Goal: Task Accomplishment & Management: Complete application form

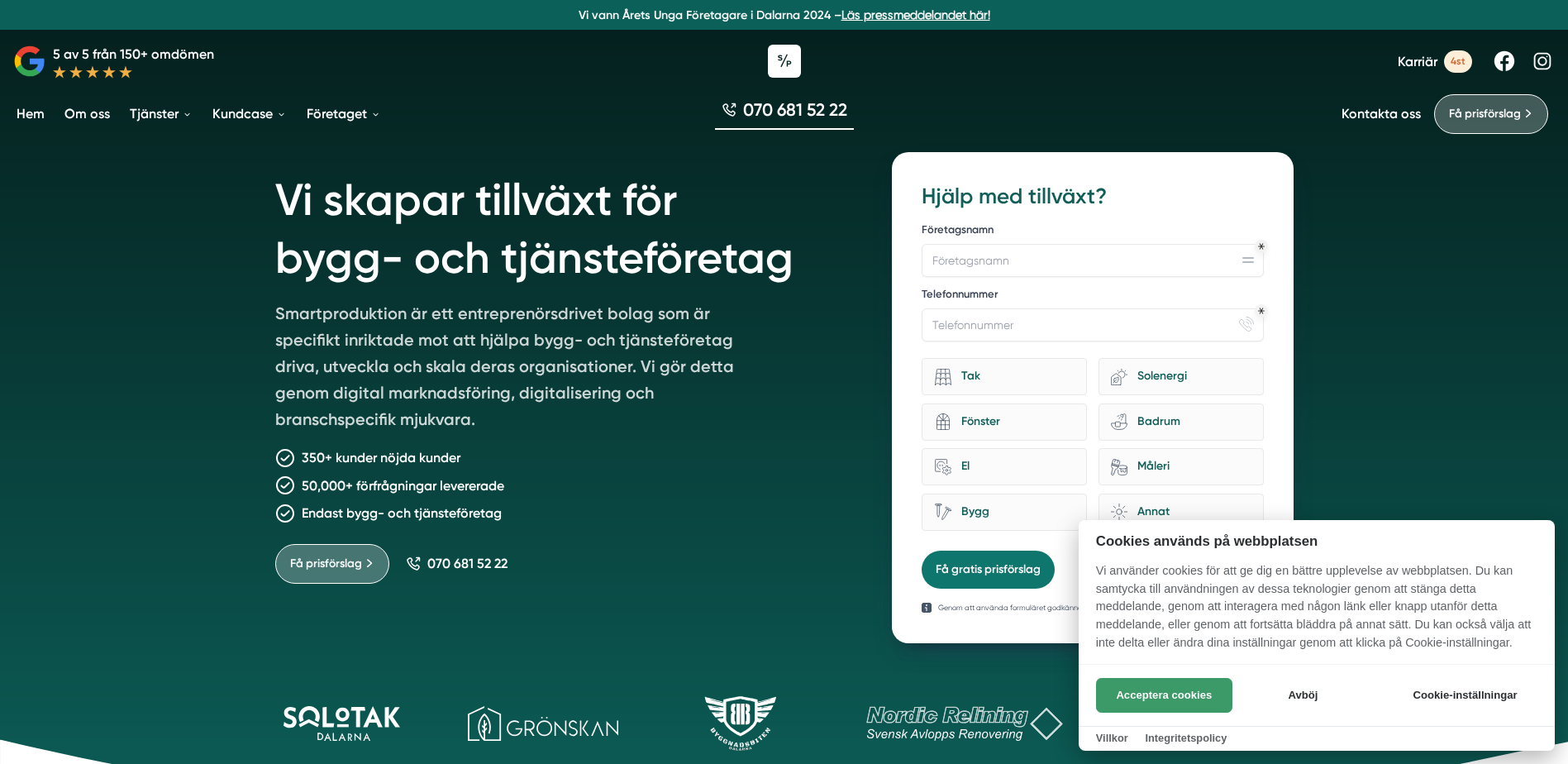
drag, startPoint x: 1192, startPoint y: 696, endPoint x: 1182, endPoint y: 693, distance: 10.4
click at [1191, 696] on button "Acceptera cookies" at bounding box center [1165, 696] width 136 height 35
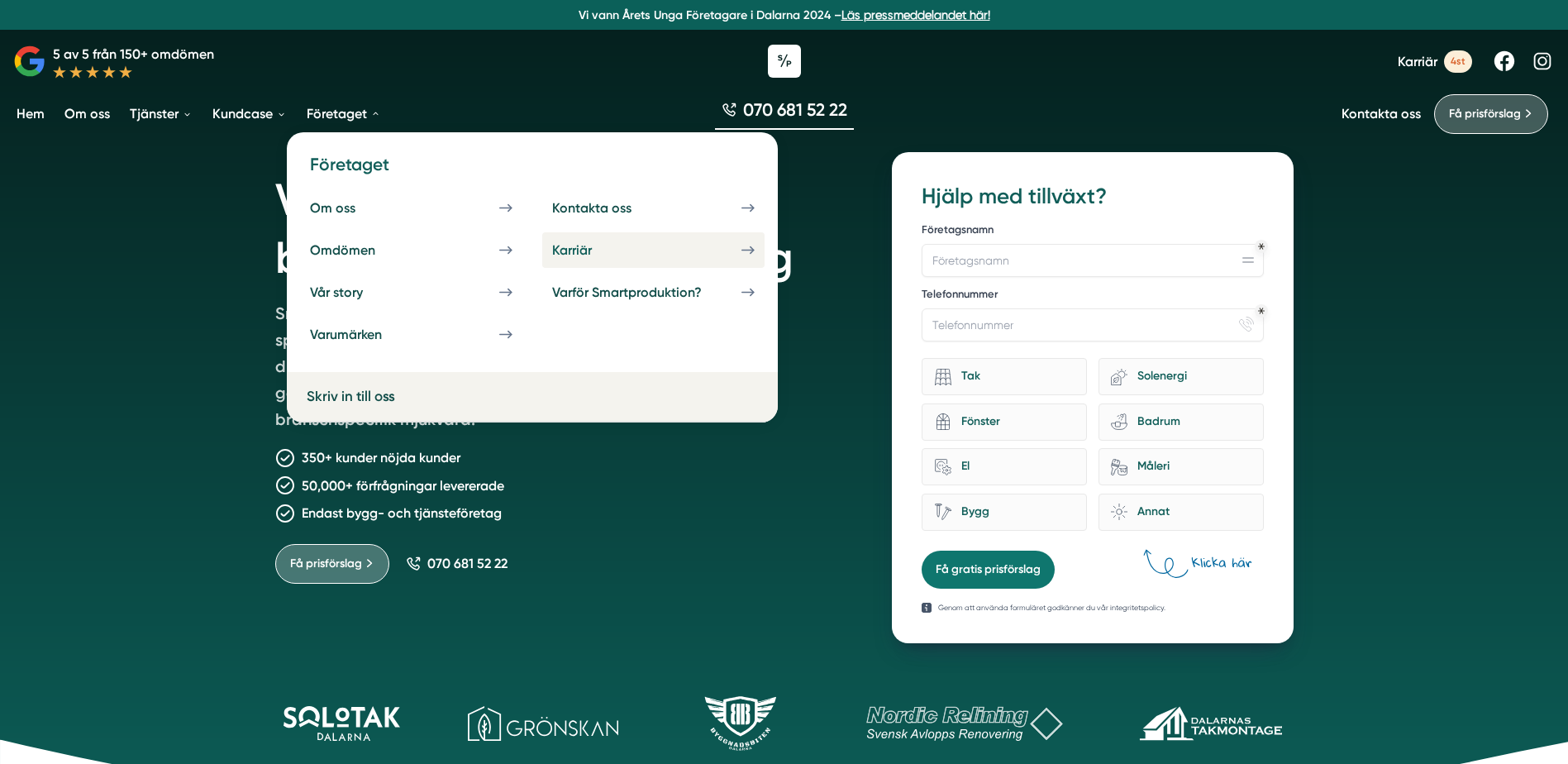
click at [615, 255] on div "Karriär" at bounding box center [592, 250] width 79 height 16
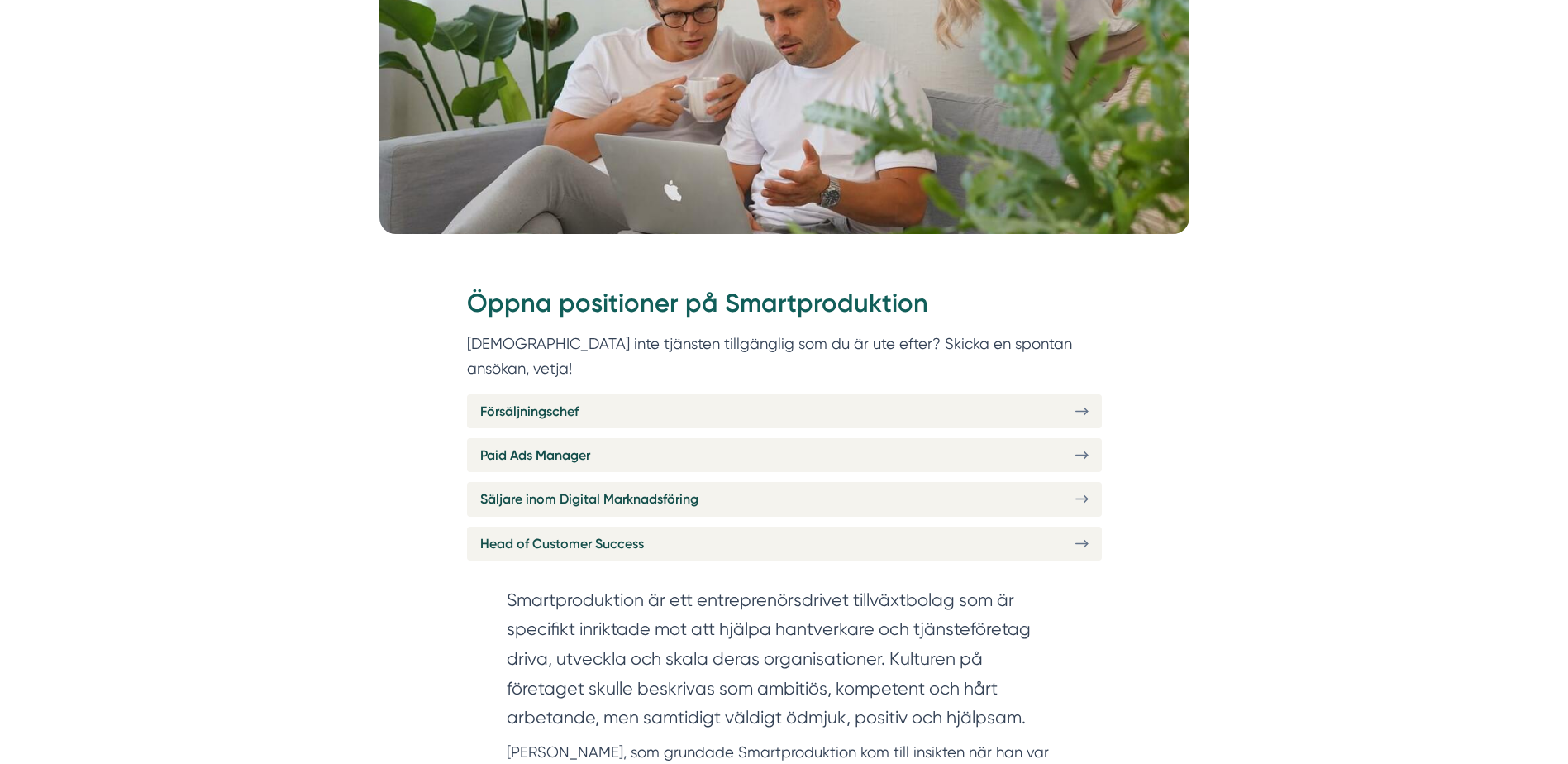
scroll to position [496, 0]
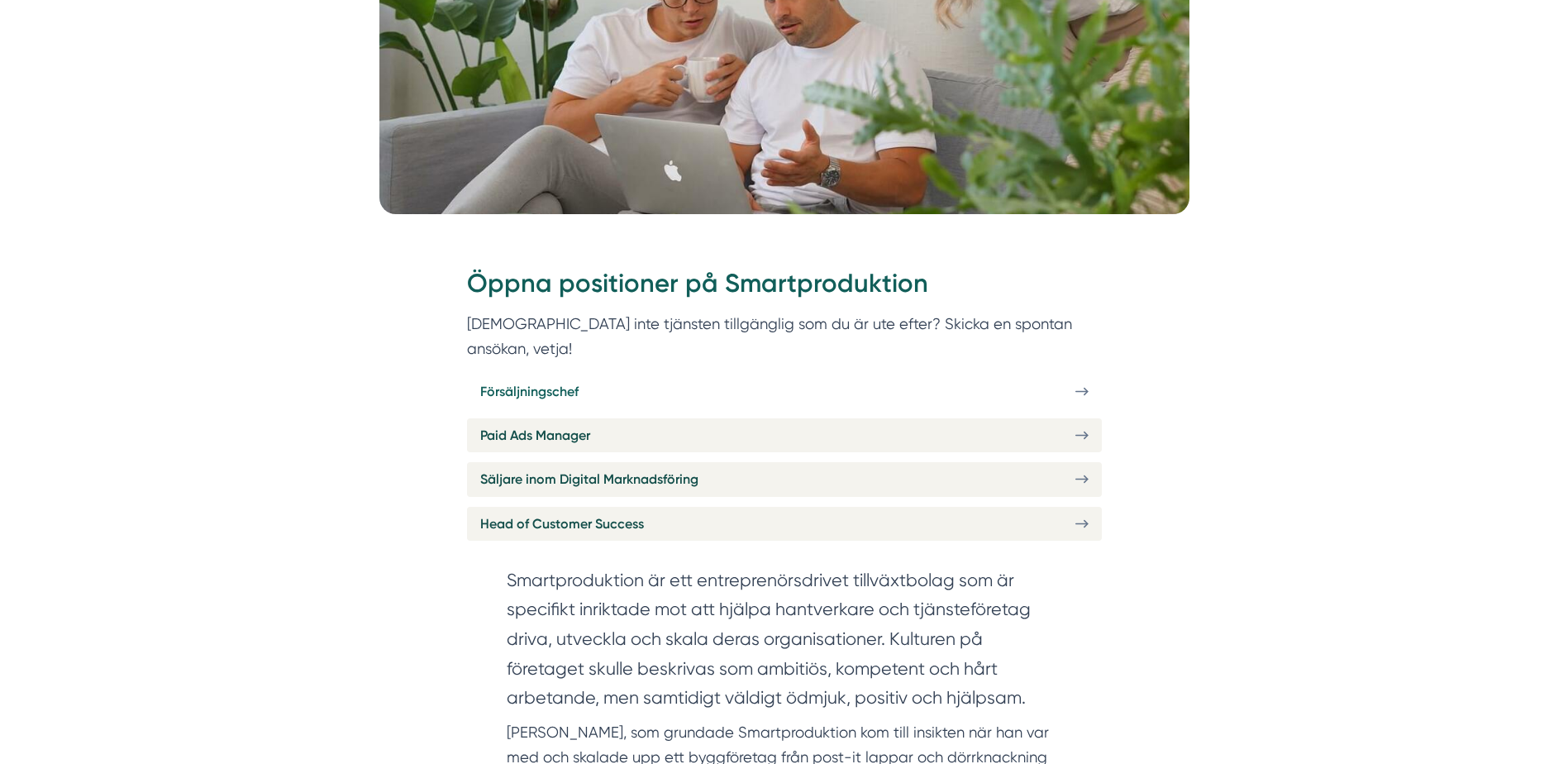
click at [879, 374] on link "Försäljningschef" at bounding box center [784, 391] width 635 height 34
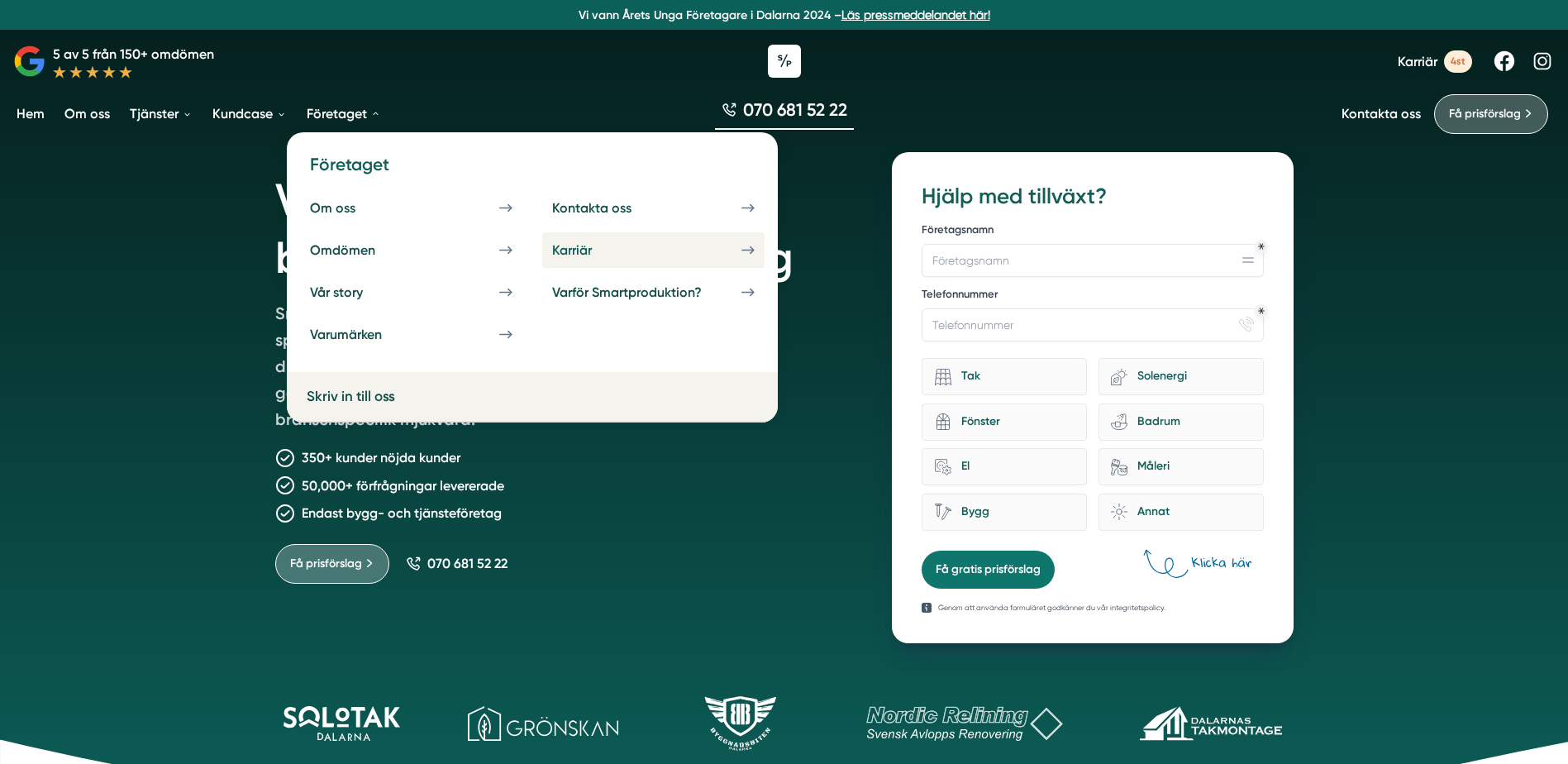
click at [654, 248] on link "Karriär" at bounding box center [654, 249] width 222 height 35
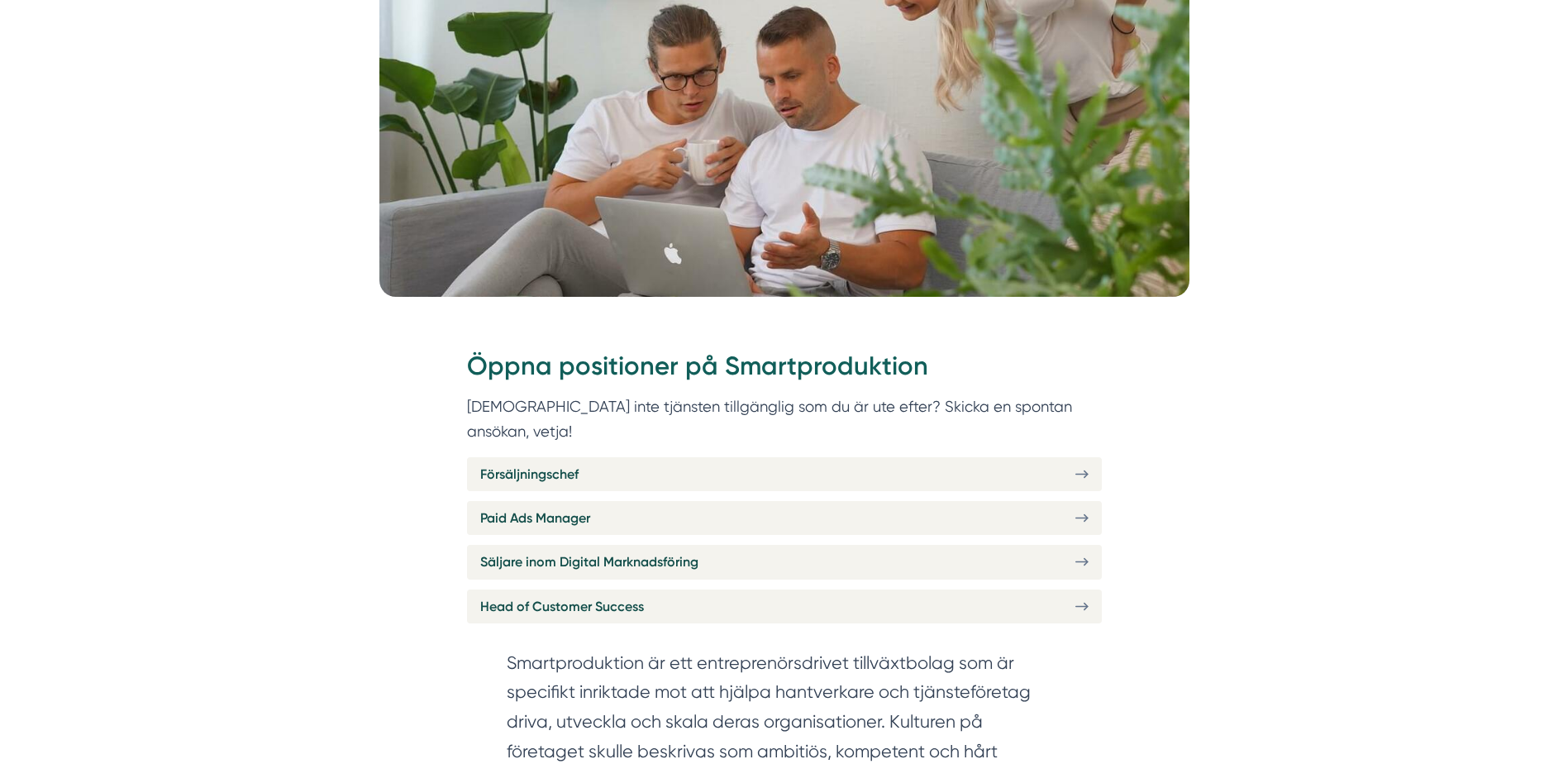
scroll to position [496, 0]
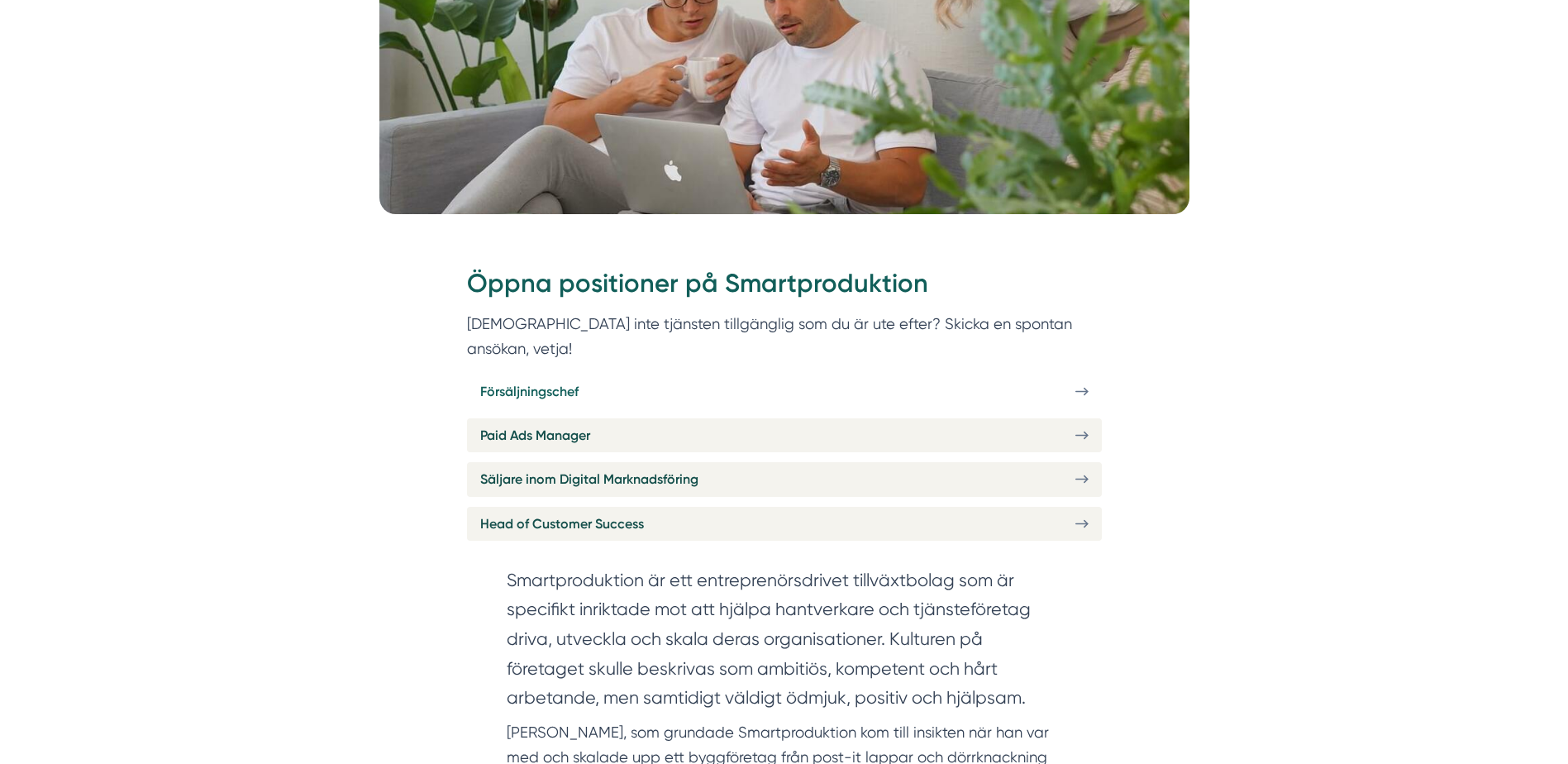
click at [666, 374] on link "Försäljningschef" at bounding box center [784, 391] width 635 height 34
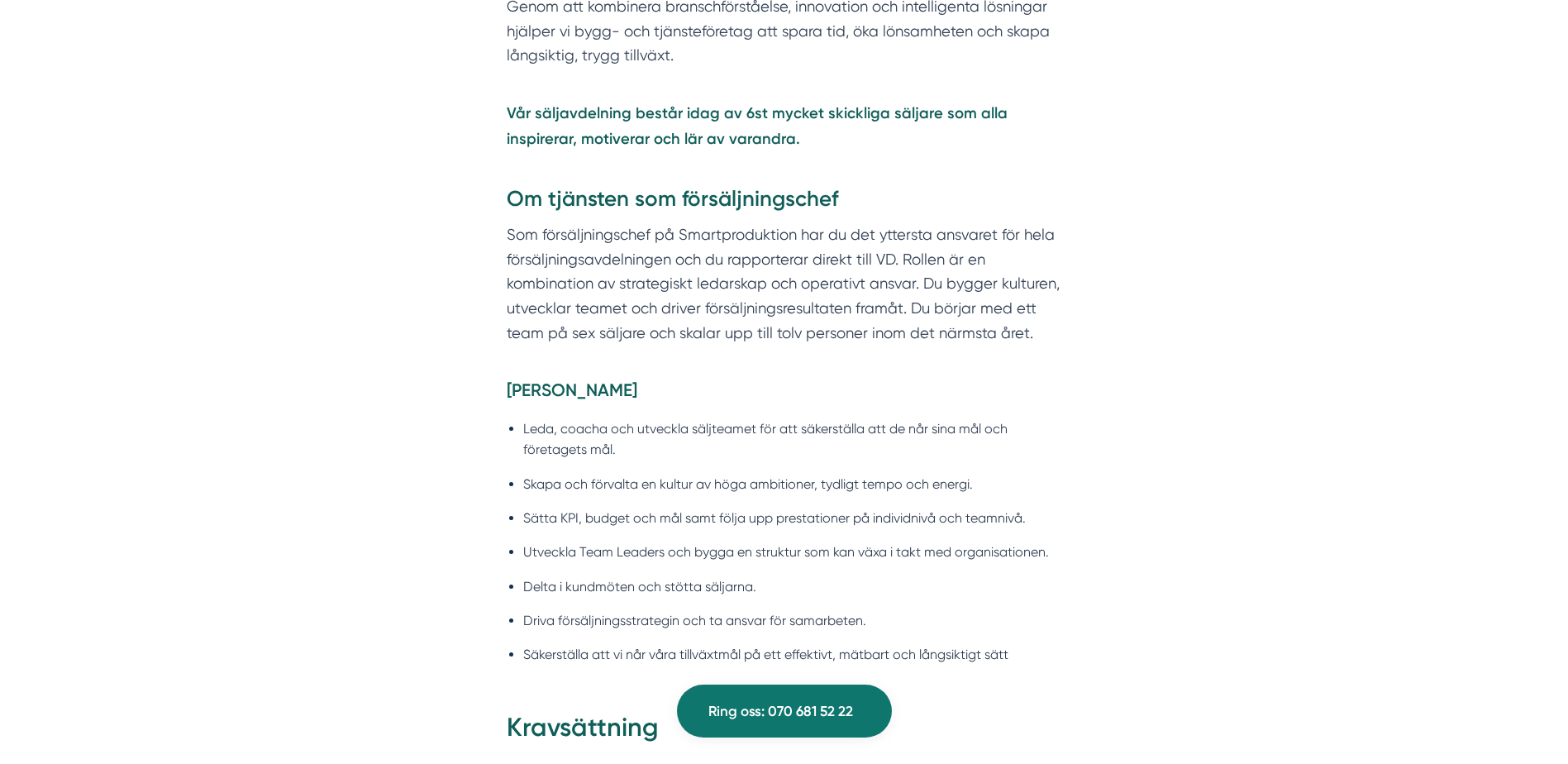
scroll to position [1158, 0]
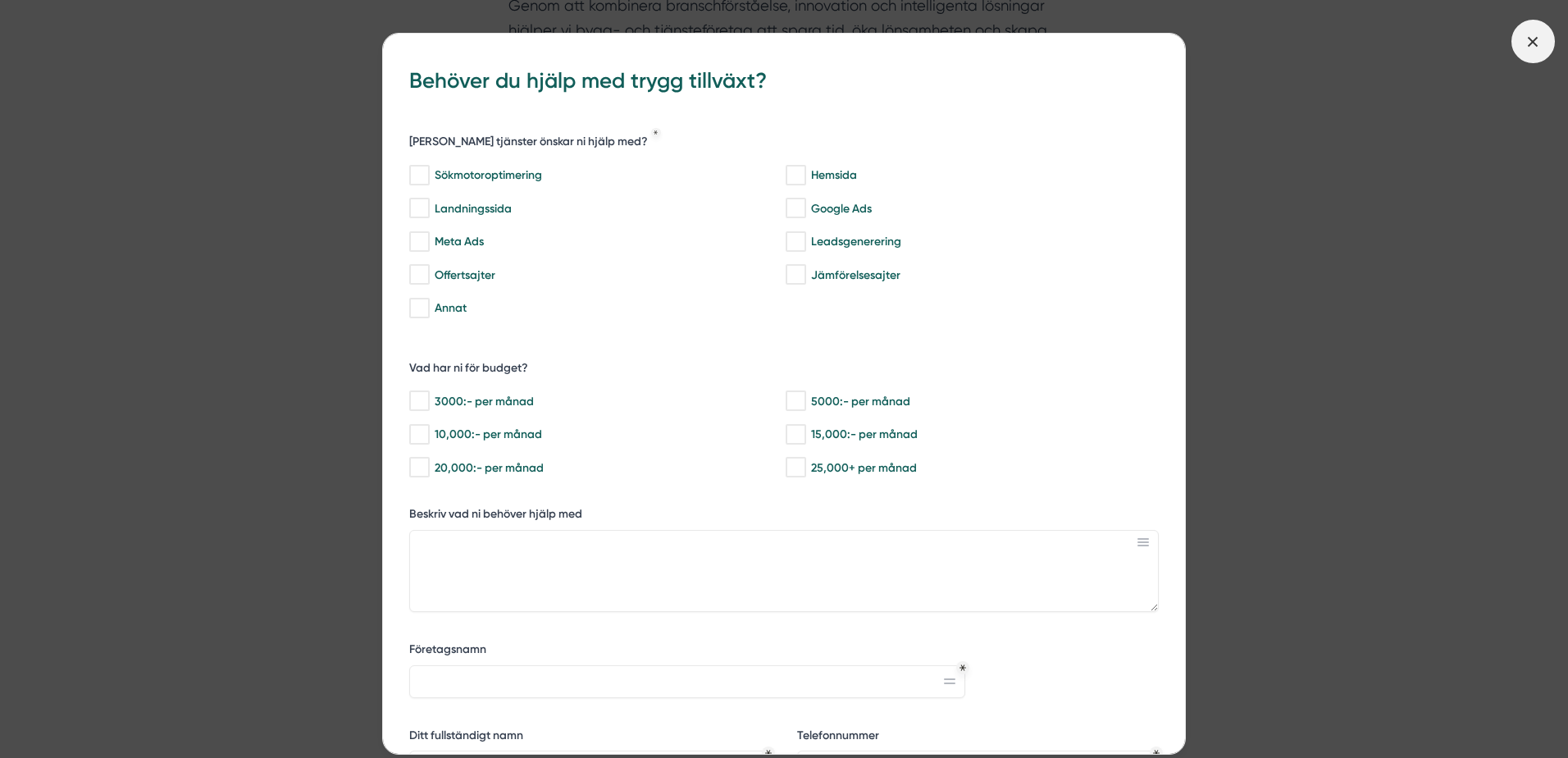
click at [1531, 43] on line at bounding box center [1532, 41] width 9 height 9
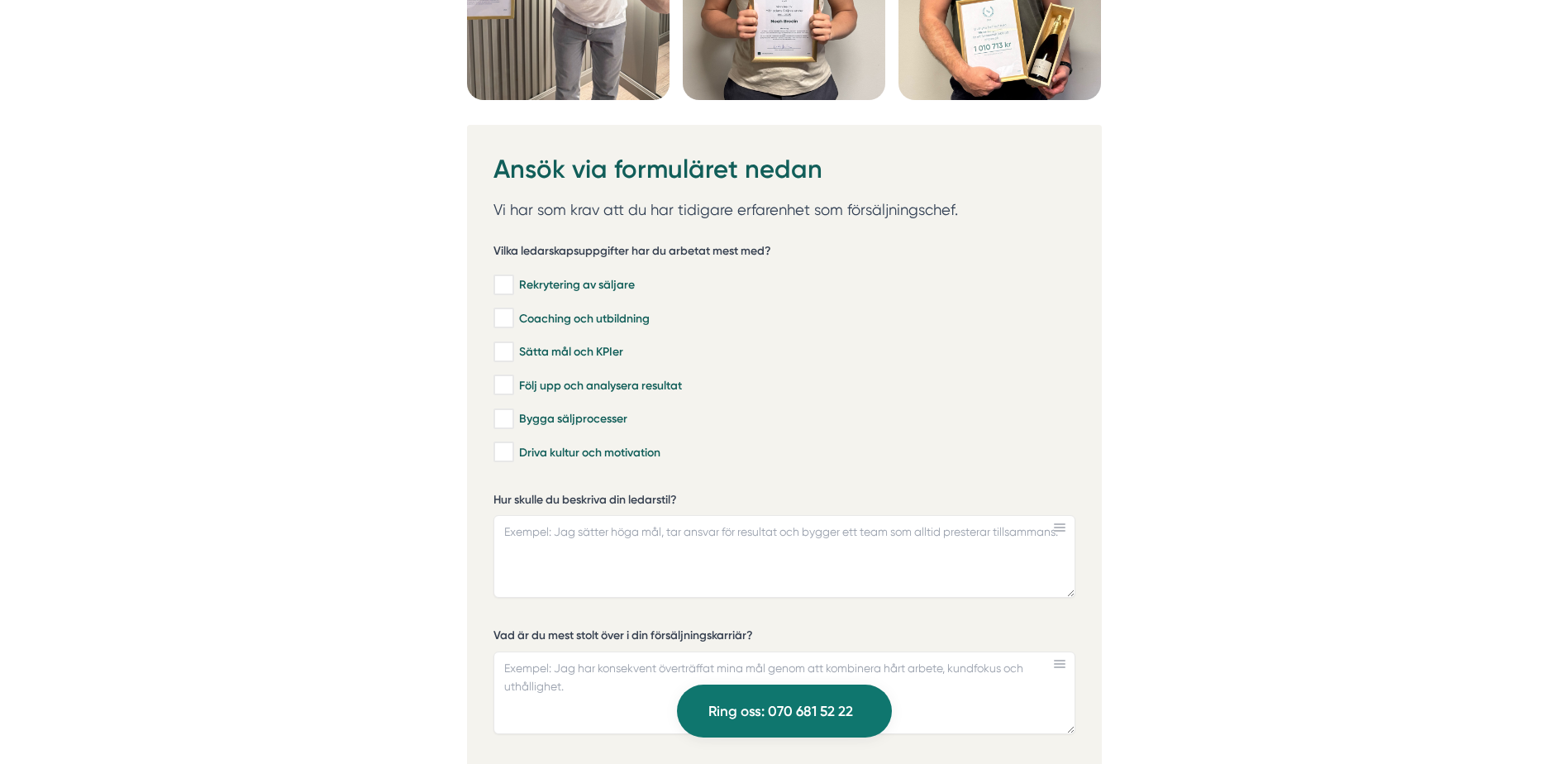
scroll to position [4630, 0]
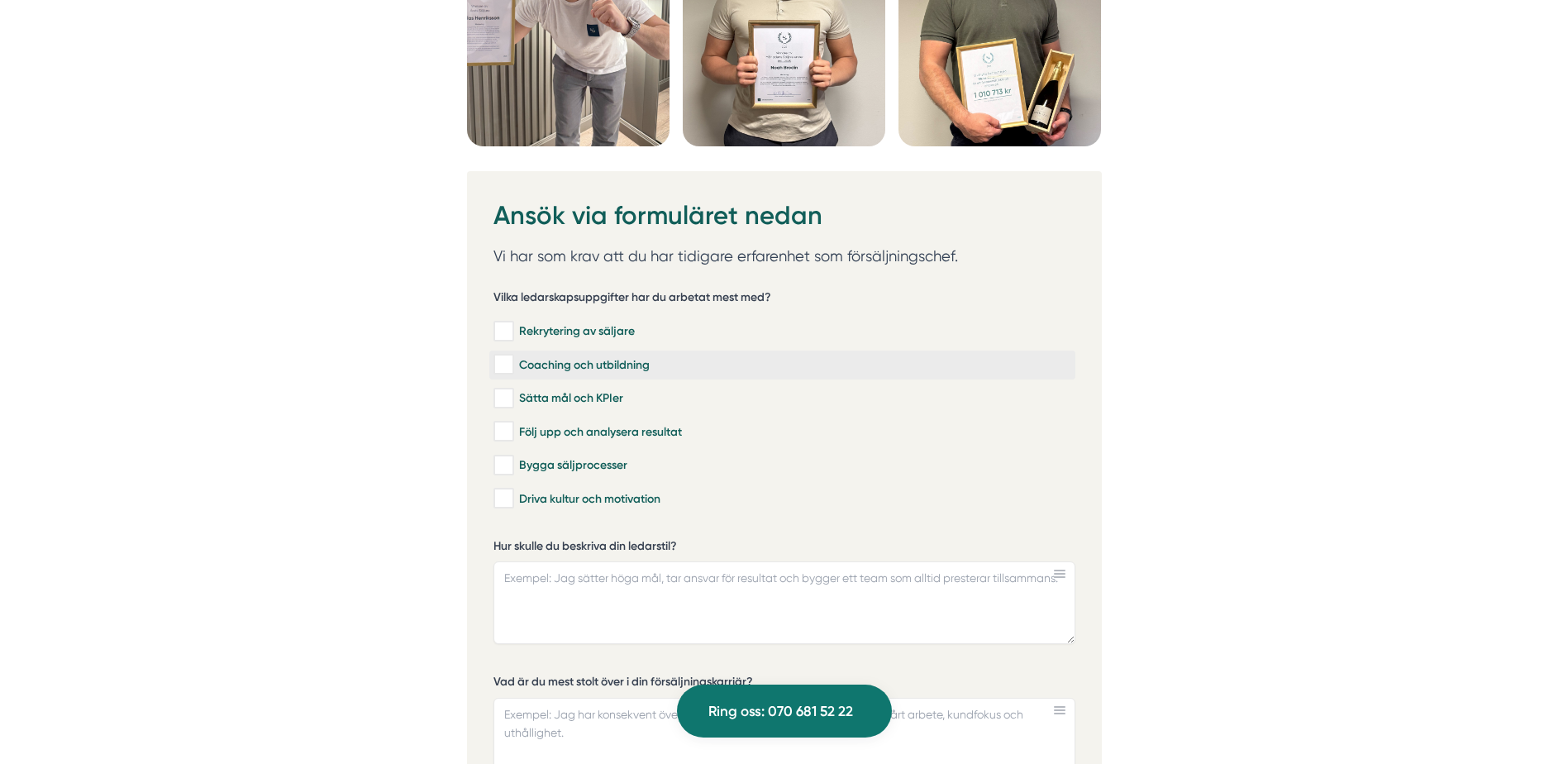
click at [510, 363] on input "Coaching och utbildning" at bounding box center [503, 364] width 19 height 17
checkbox input "true"
click at [511, 401] on input "Sätta mål och KPIer" at bounding box center [503, 398] width 19 height 17
checkbox input "true"
click at [504, 439] on input "Följ upp och analysera resultat" at bounding box center [503, 431] width 19 height 17
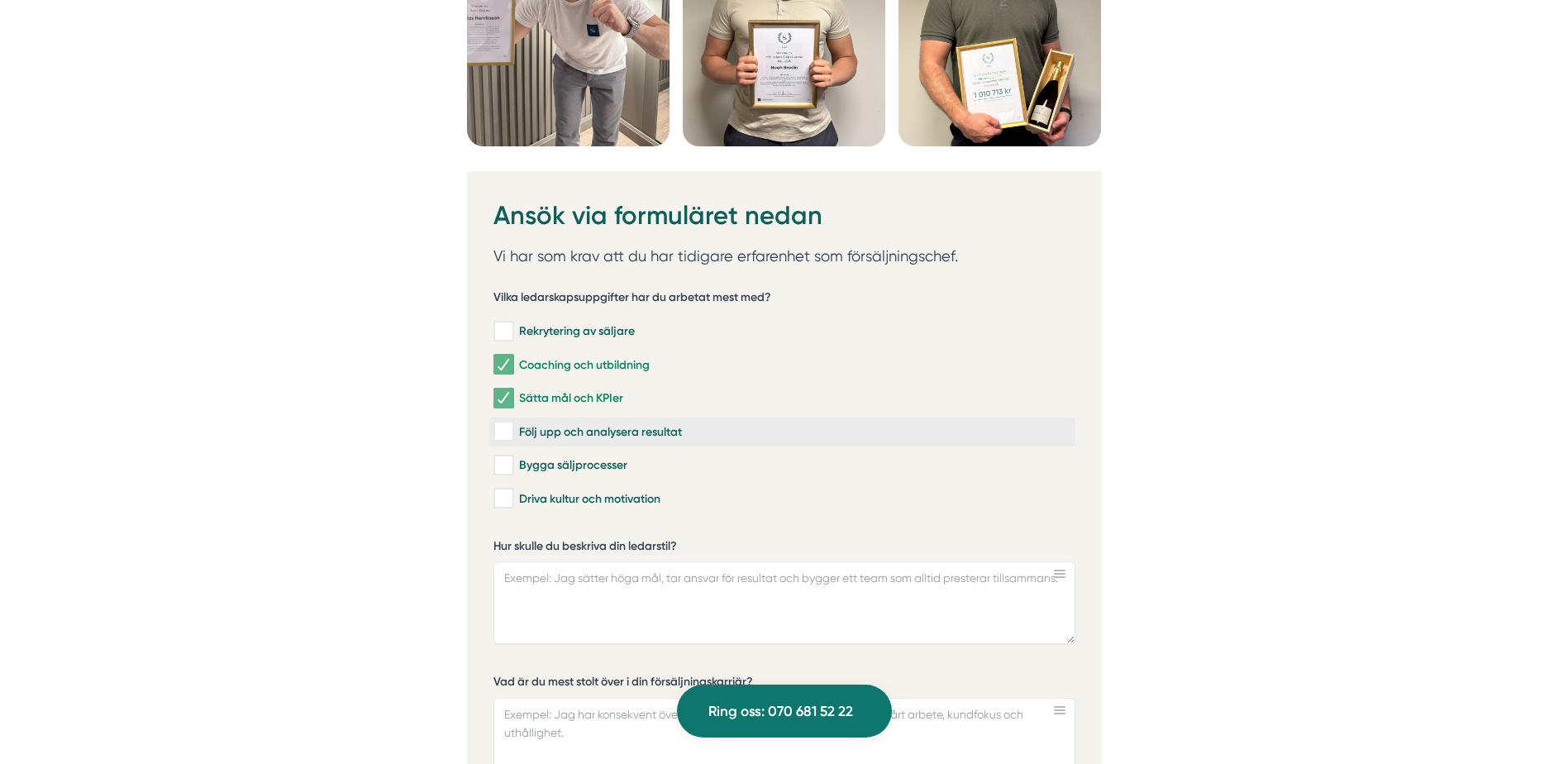
checkbox input "true"
click at [510, 498] on input "Driva kultur och motivation" at bounding box center [503, 498] width 19 height 17
checkbox input "true"
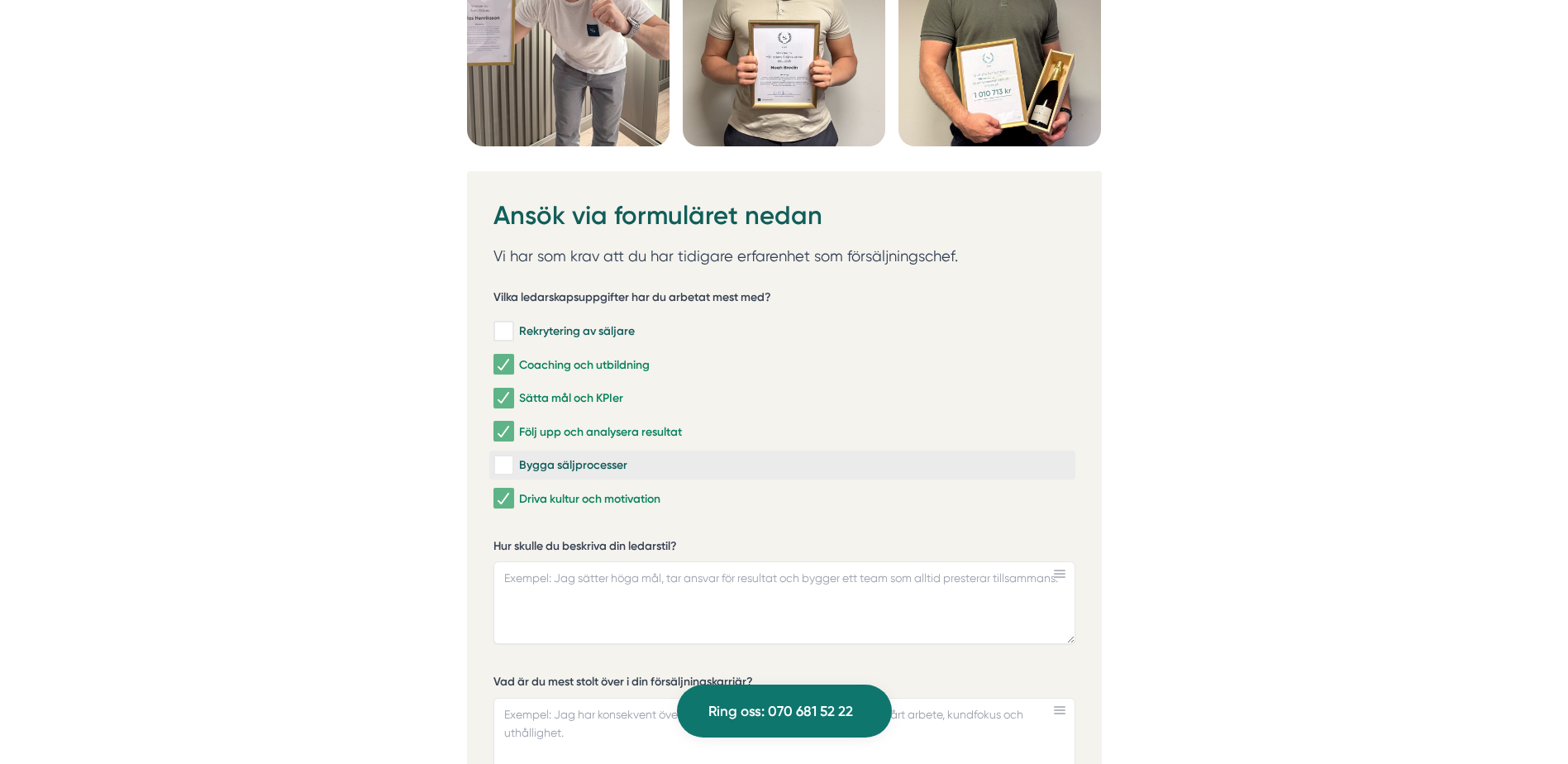
click at [509, 466] on input "Bygga säljprocesser" at bounding box center [503, 465] width 19 height 17
checkbox input "true"
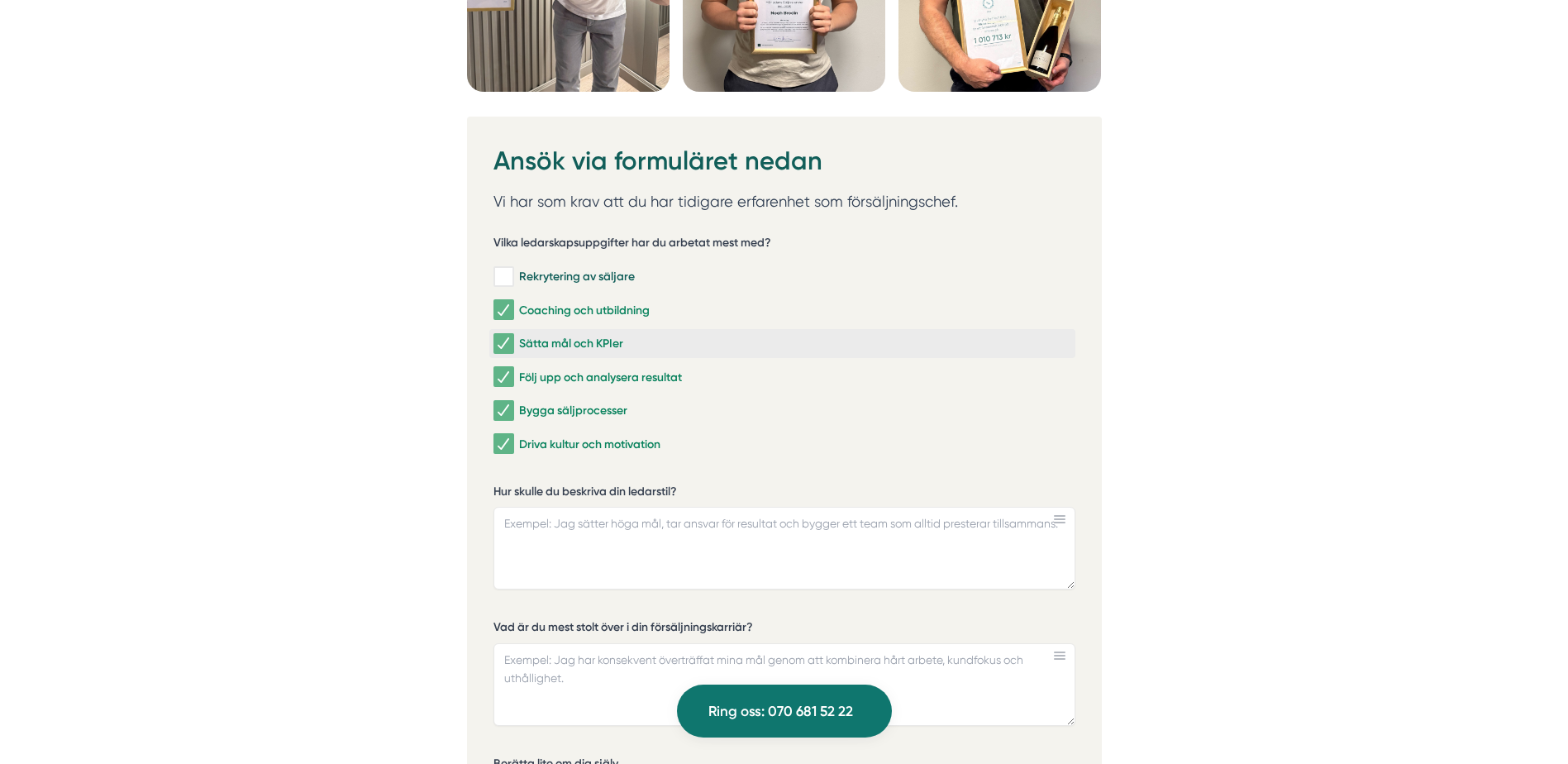
scroll to position [4794, 0]
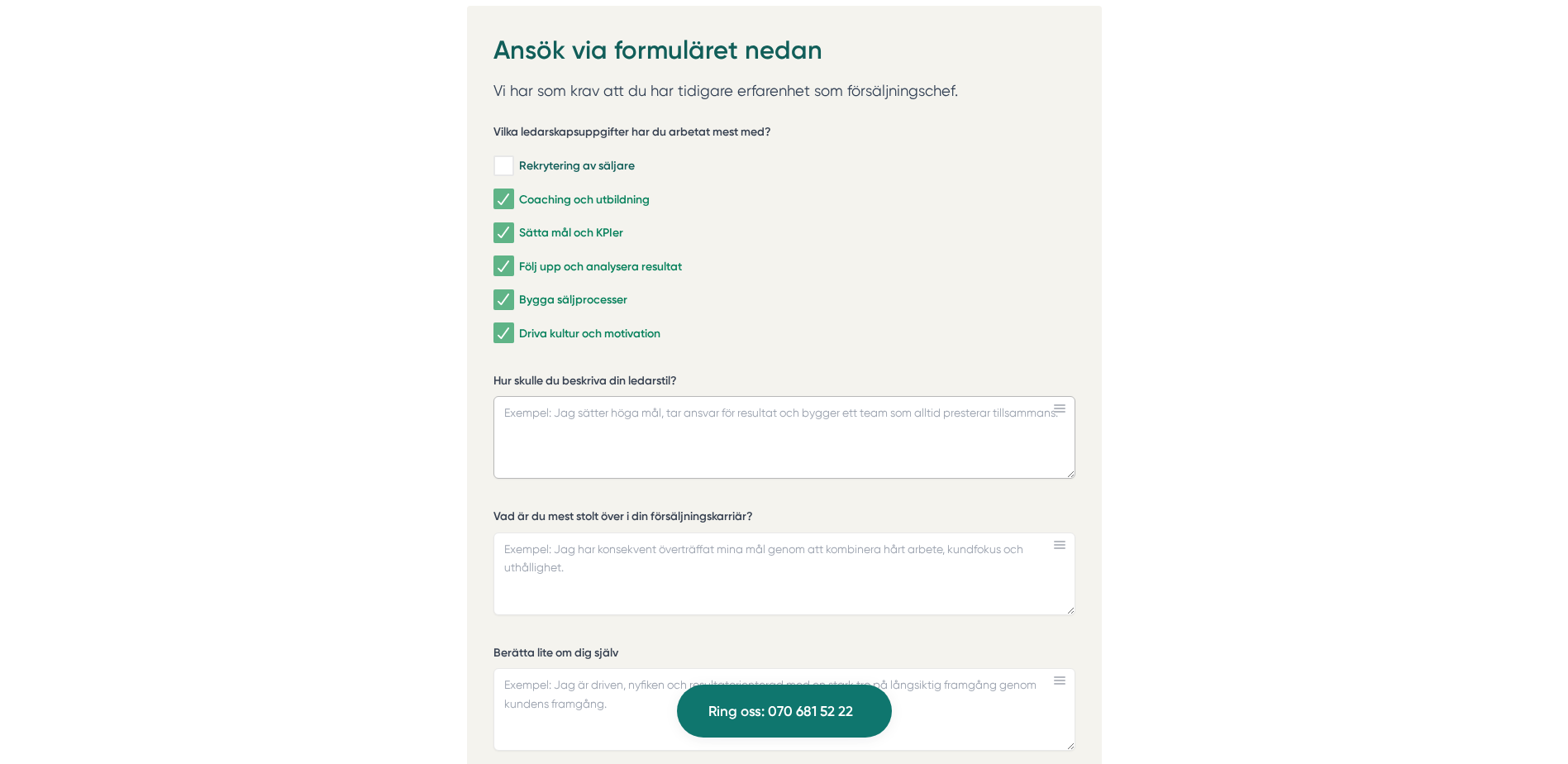
click at [677, 435] on textarea "Hur skulle du beskriva din ledarstil?" at bounding box center [784, 437] width 582 height 83
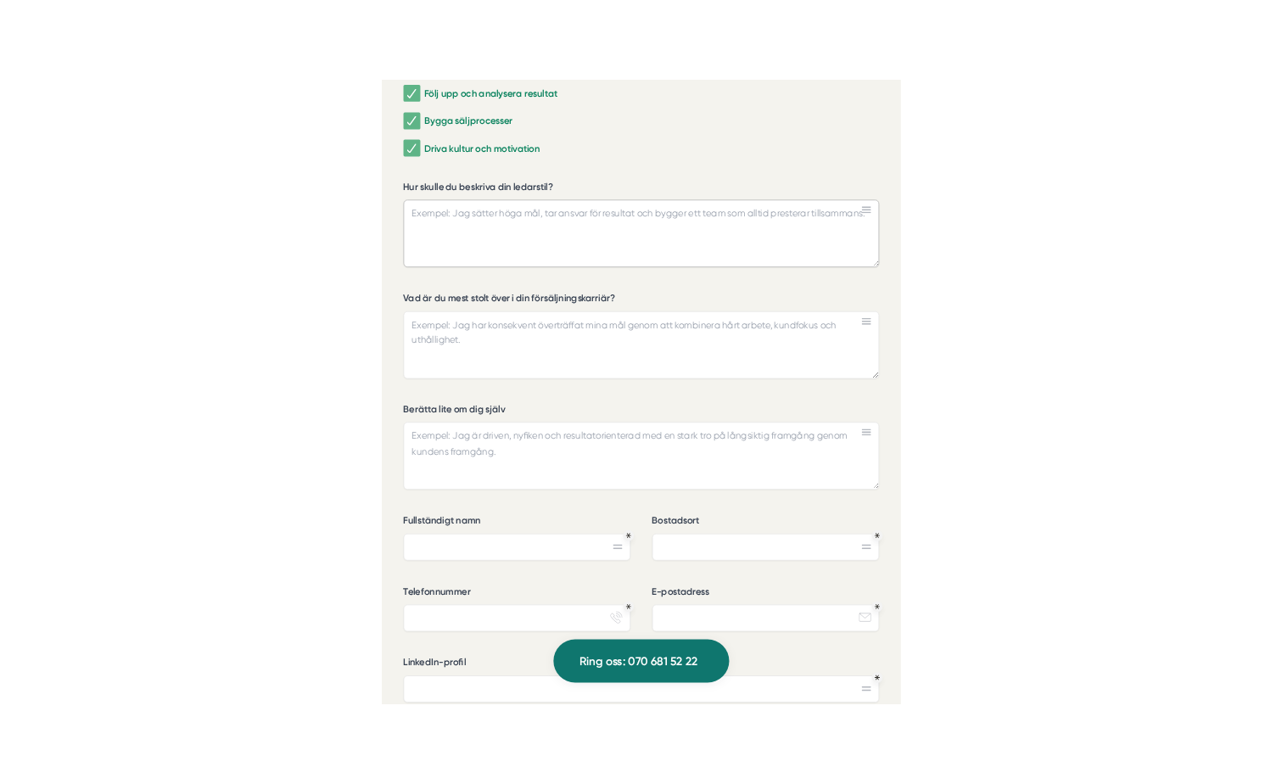
scroll to position [5175, 0]
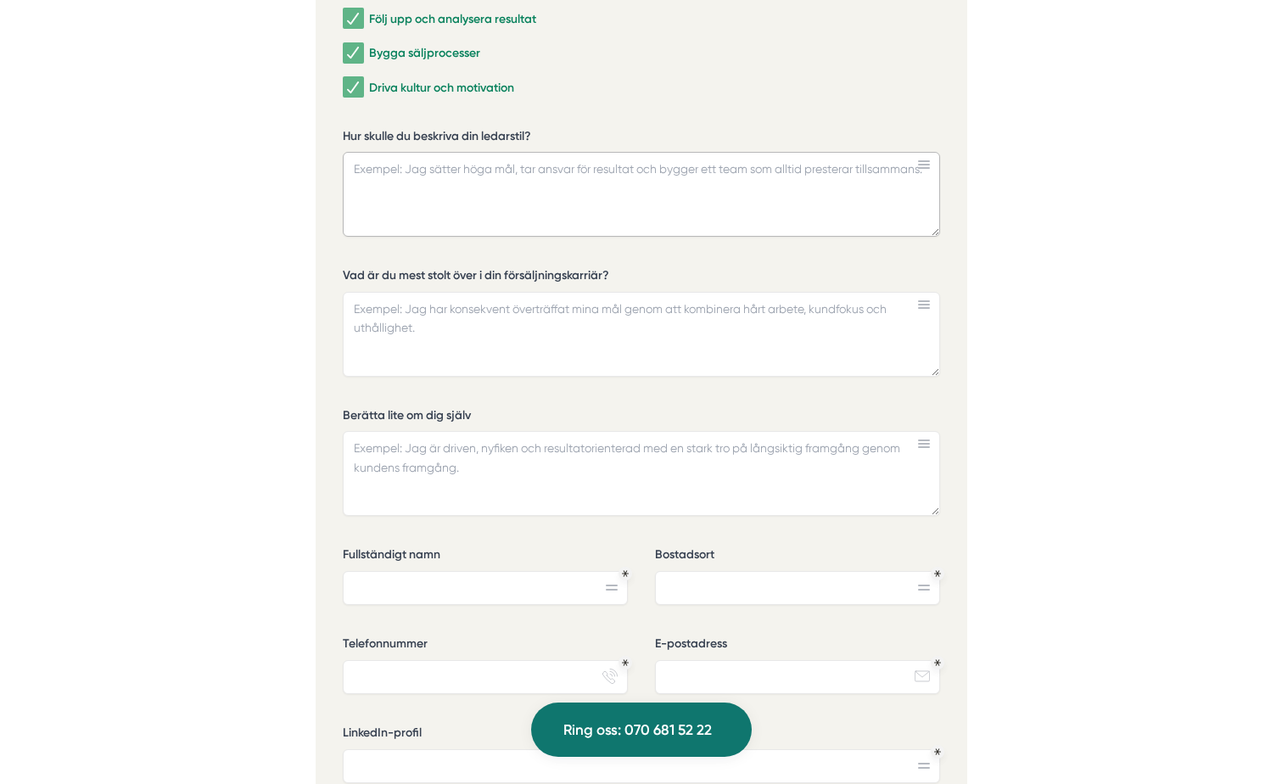
click at [439, 199] on textarea "Hur skulle du beskriva din ledarstil?" at bounding box center [641, 194] width 597 height 85
type textarea "j"
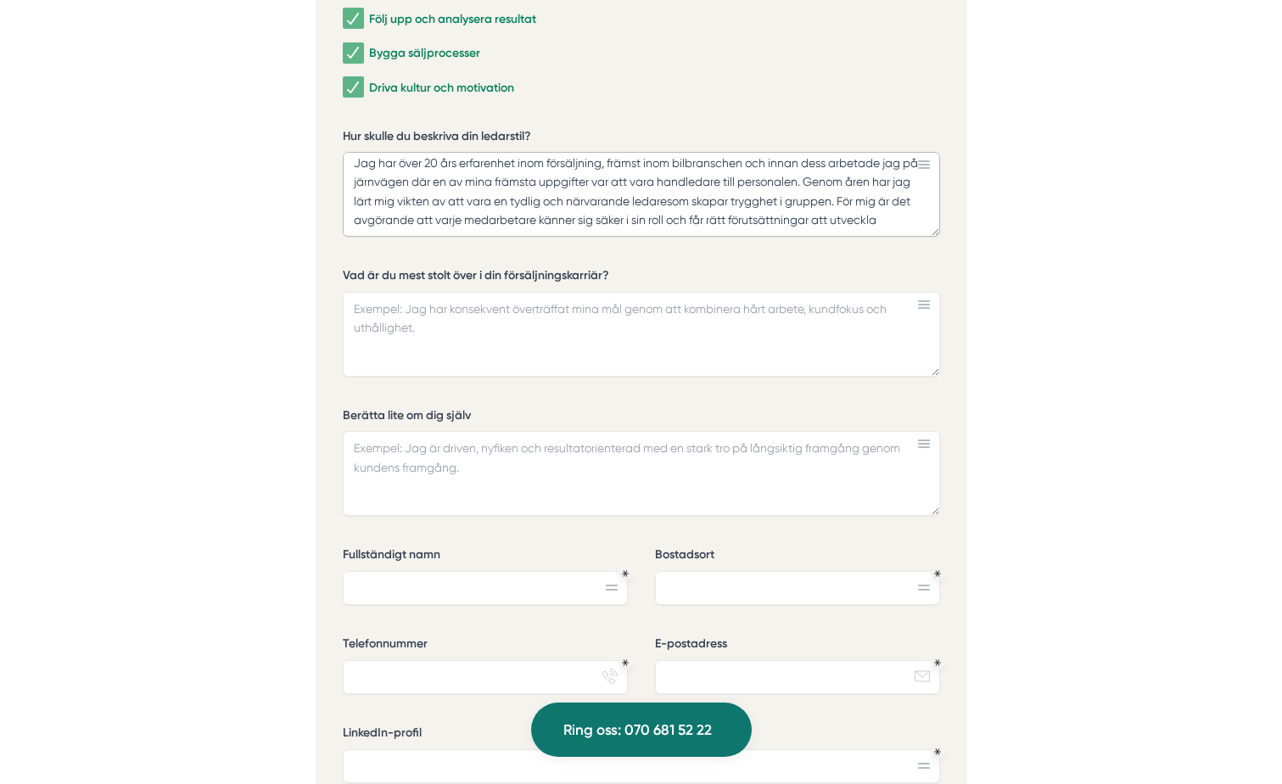
scroll to position [16, 0]
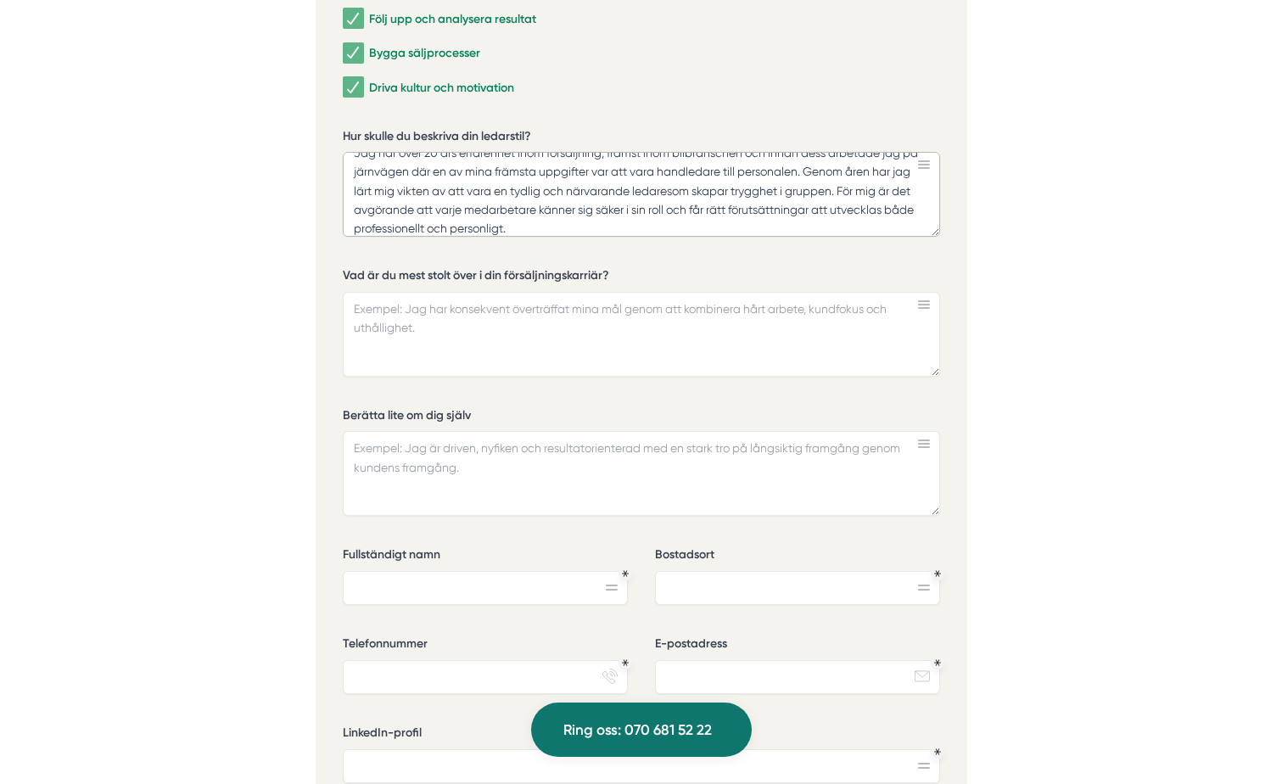
click at [692, 189] on textarea "Jag har över 20 års erfarenhet inom försäljning, främst inom bilbranschen och i…" at bounding box center [641, 194] width 597 height 85
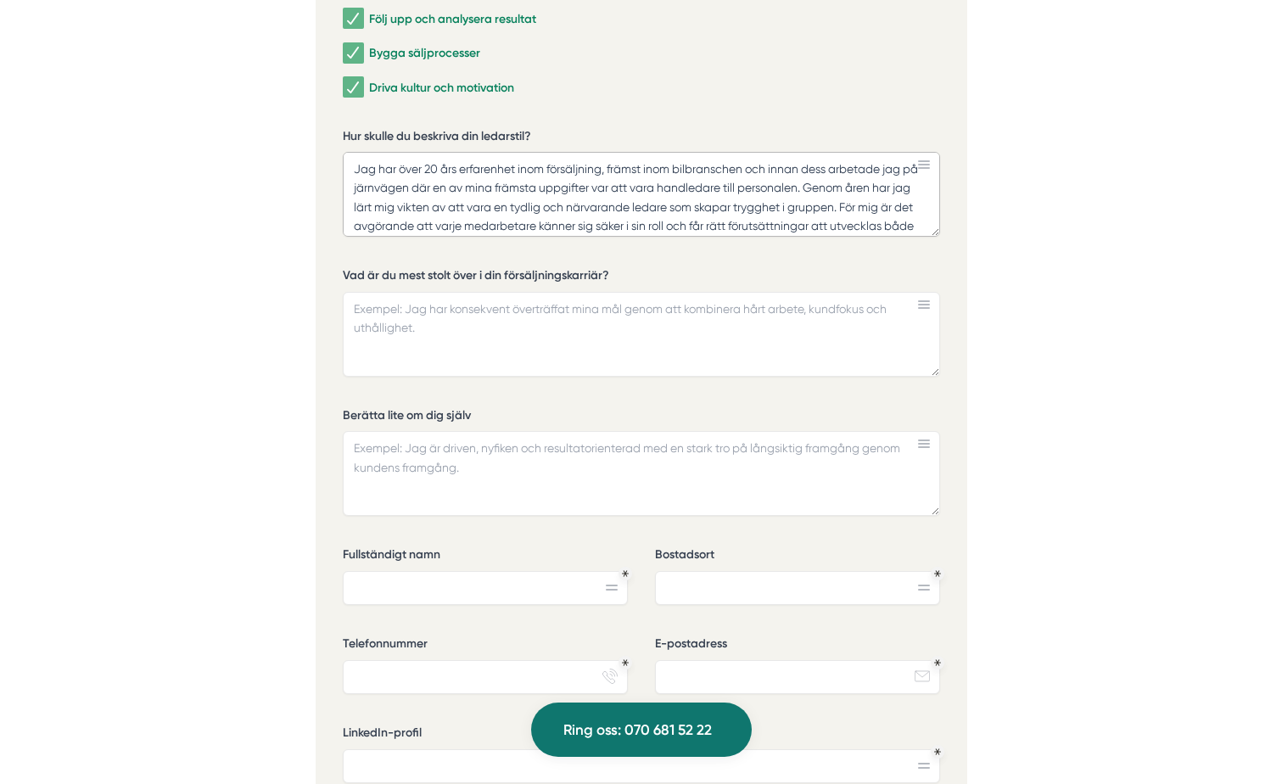
scroll to position [25, 0]
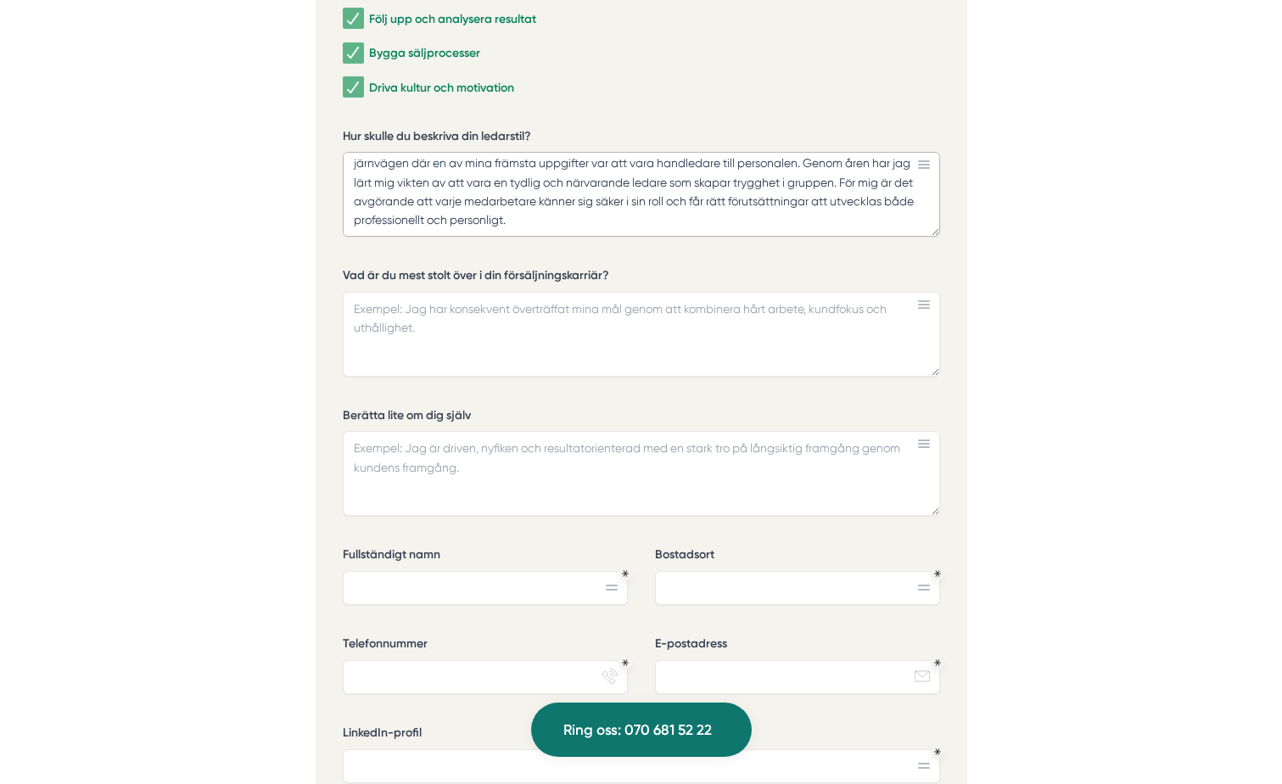
type textarea "Jag har över 20 års erfarenhet inom försäljning, främst inom bilbranschen och i…"
click at [501, 333] on textarea "Vad är du mest stolt över i din försäljningskarriär?" at bounding box center [641, 334] width 597 height 85
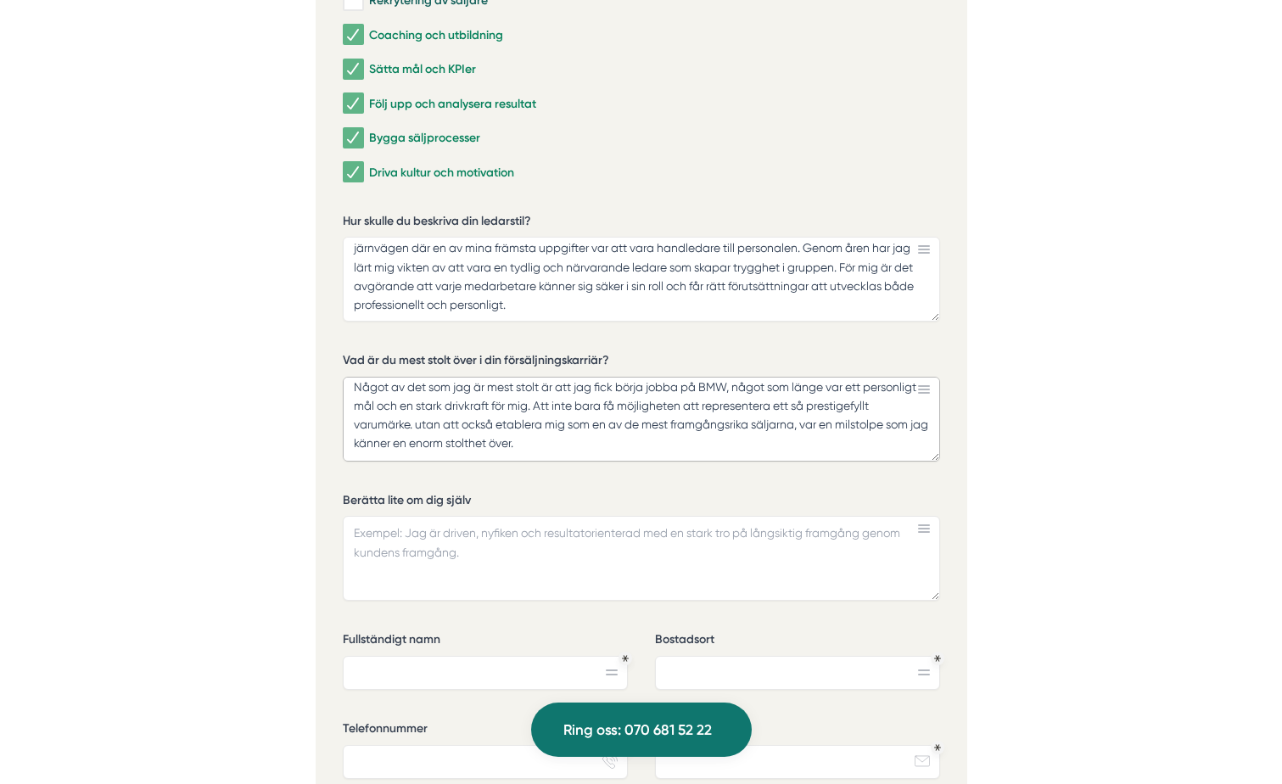
scroll to position [0, 0]
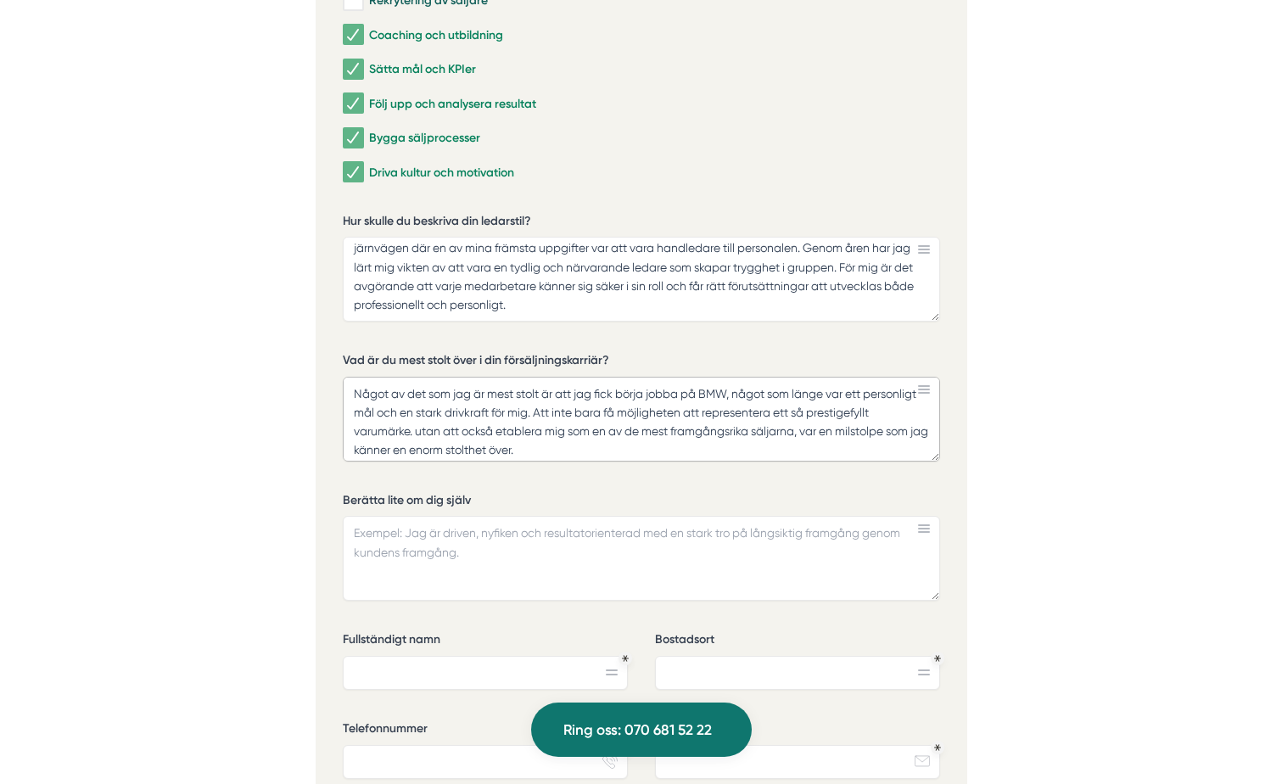
click at [541, 391] on textarea "Något av det som jag är mest stolt är att jag fick börja jobba på BMW, något so…" at bounding box center [641, 419] width 597 height 85
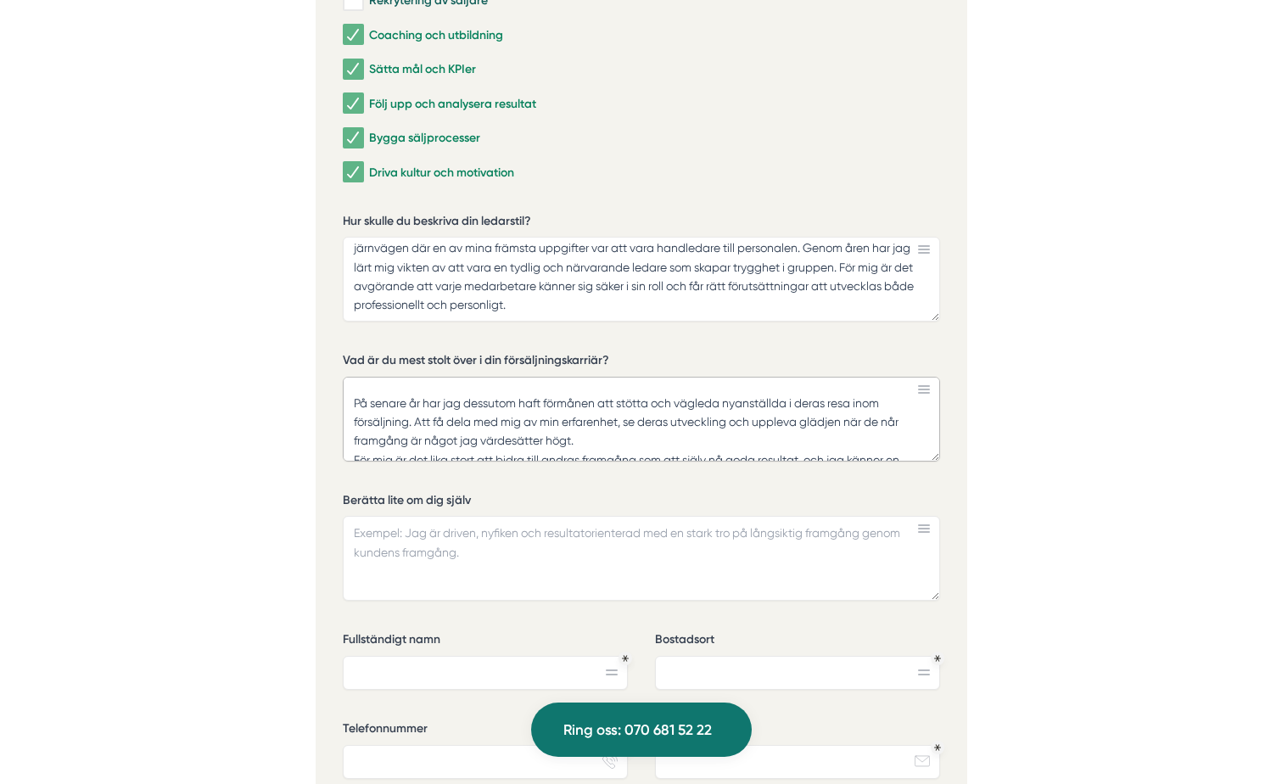
scroll to position [119, 0]
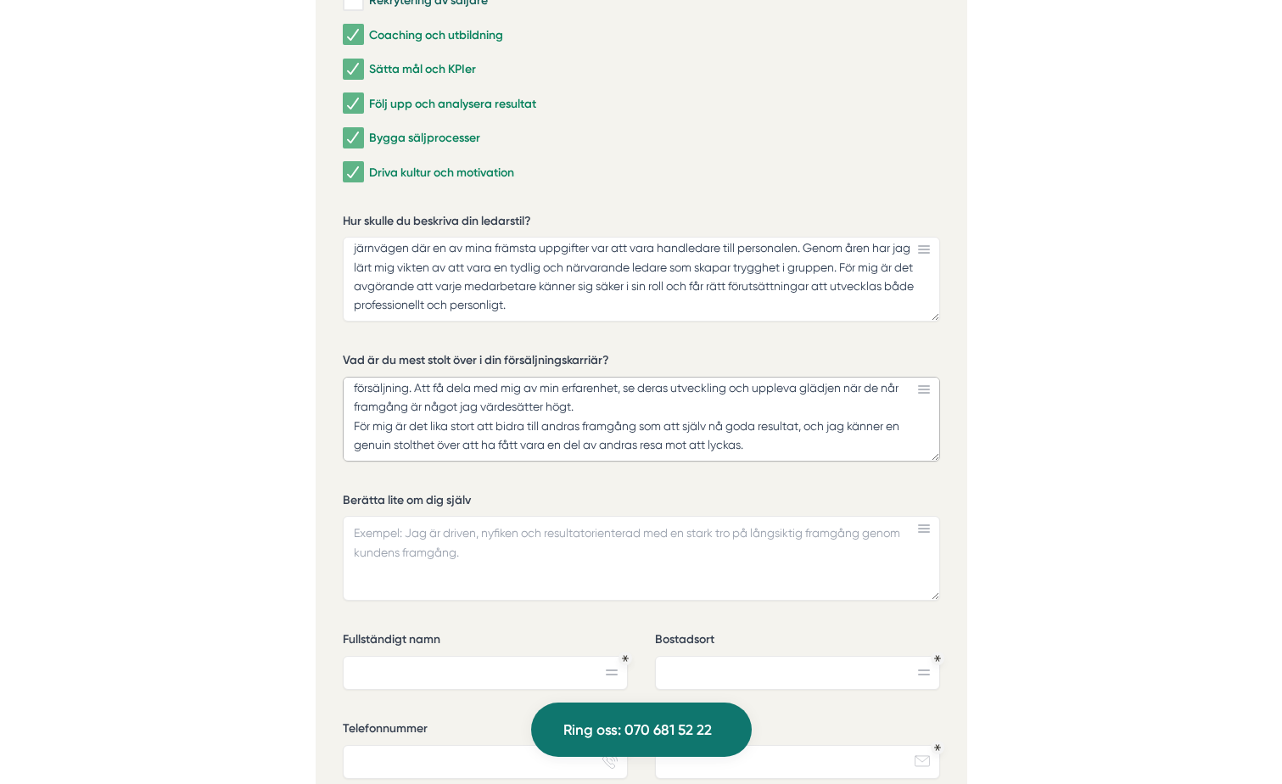
type textarea "Något av det som jag är mest stolt över är att jag fick börja jobba på BMW, någ…"
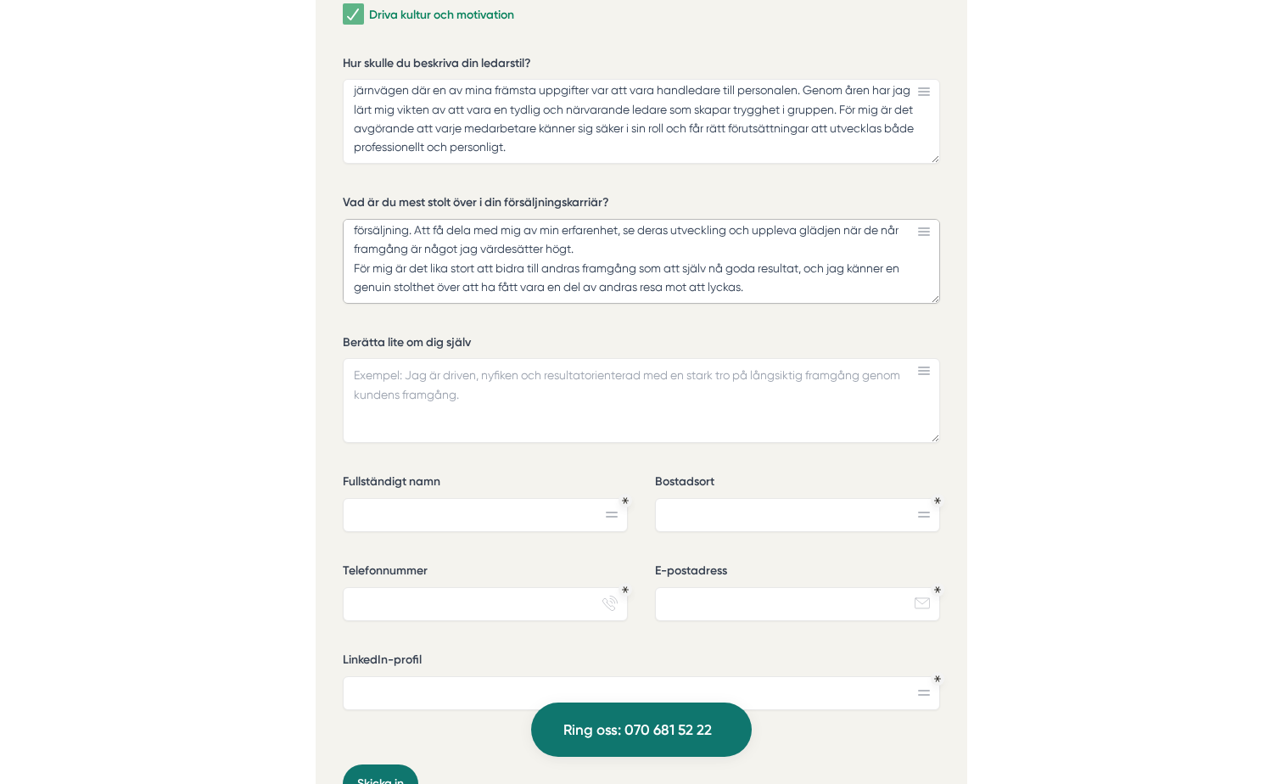
scroll to position [5260, 0]
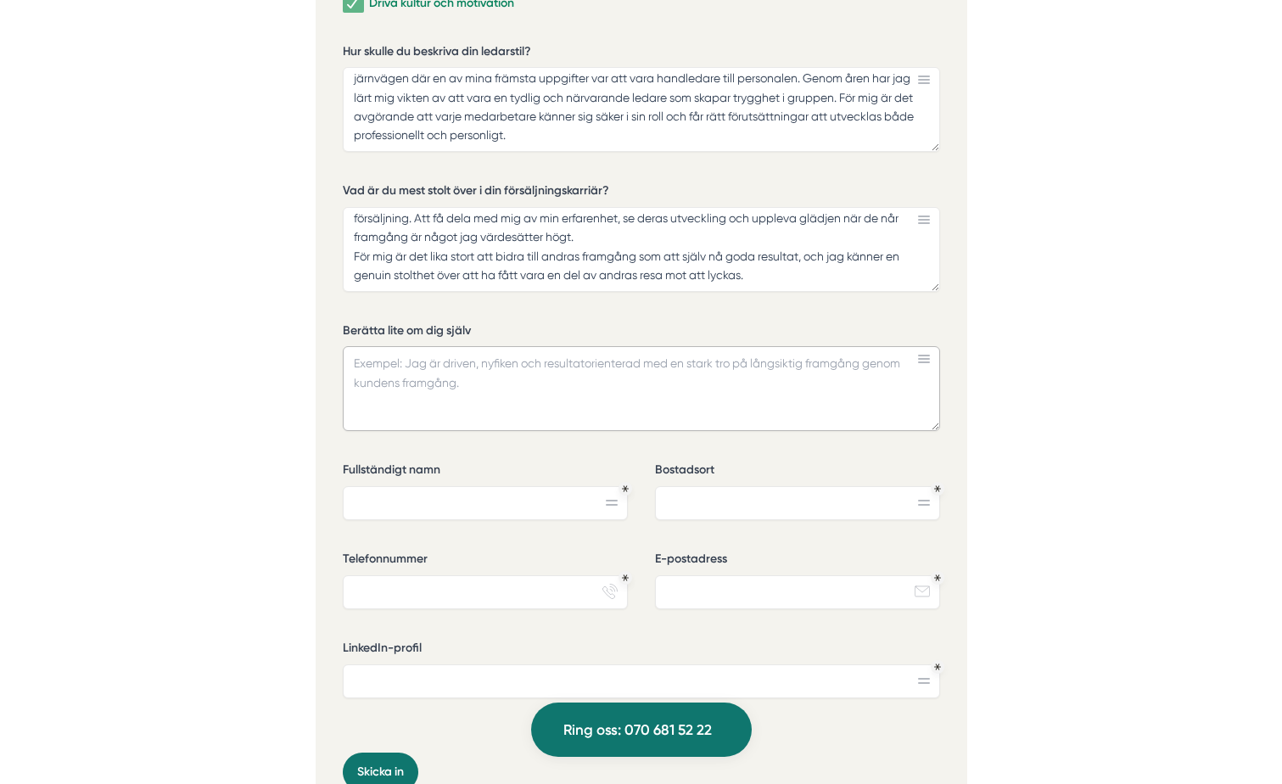
click at [529, 383] on textarea "Berätta lite om dig själv" at bounding box center [641, 388] width 597 height 85
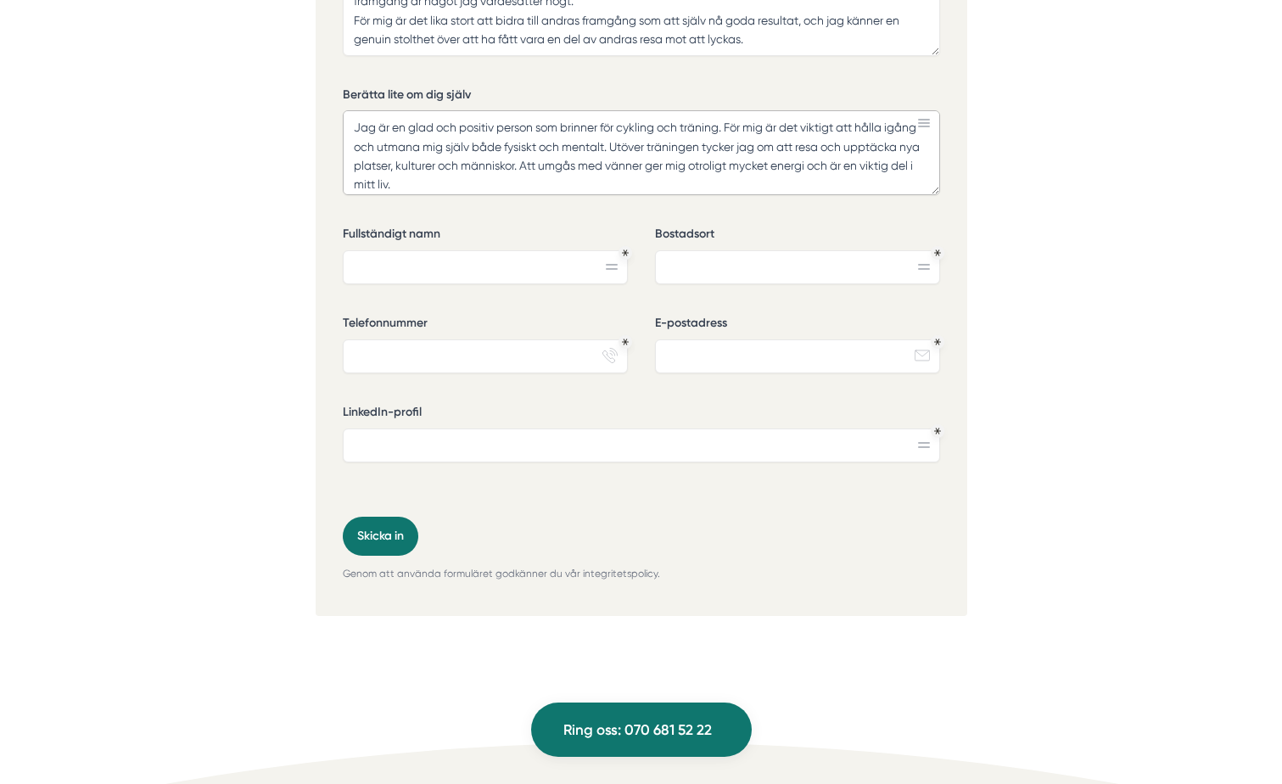
scroll to position [5514, 0]
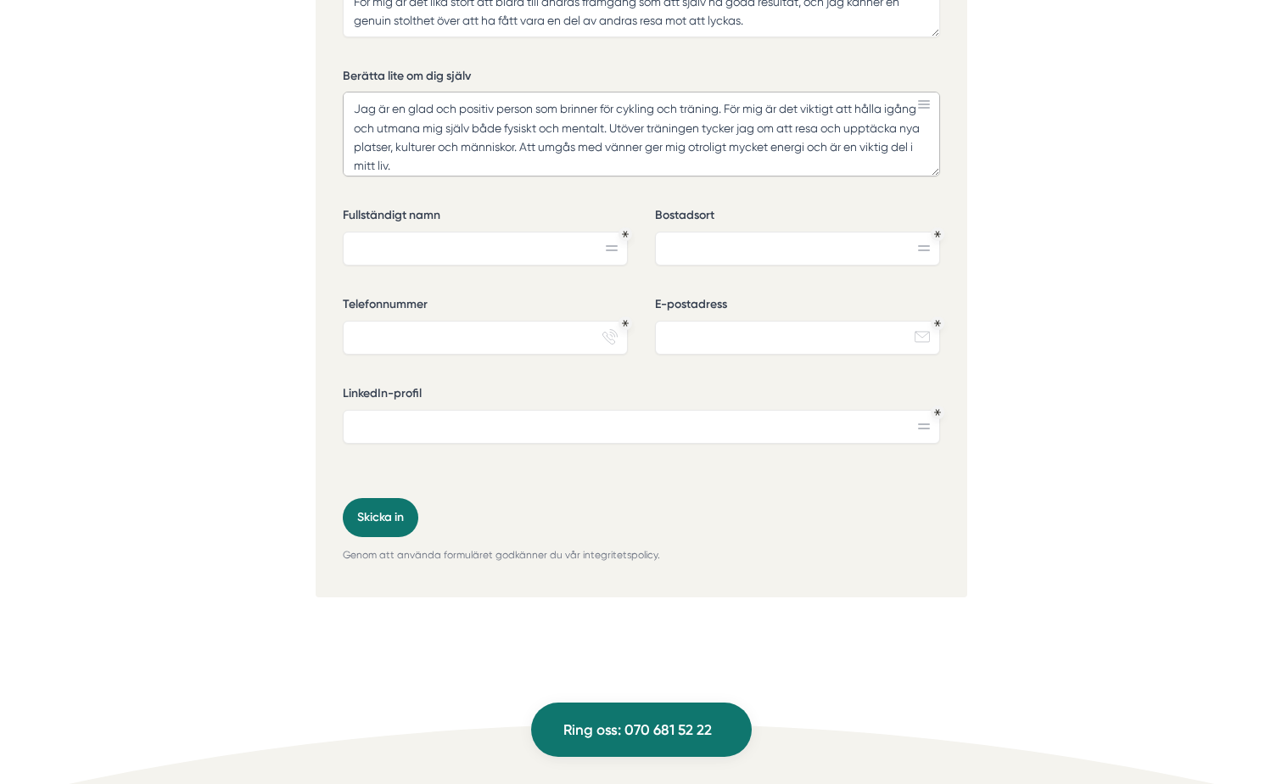
type textarea "Jag är en glad och positiv person som brinner för cykling och träning. För mig …"
click at [491, 234] on input "Fullständigt namn" at bounding box center [485, 249] width 285 height 34
type input "[PERSON_NAME]"
click at [885, 252] on input "Bostadsort" at bounding box center [797, 249] width 285 height 34
type input "Borlänge"
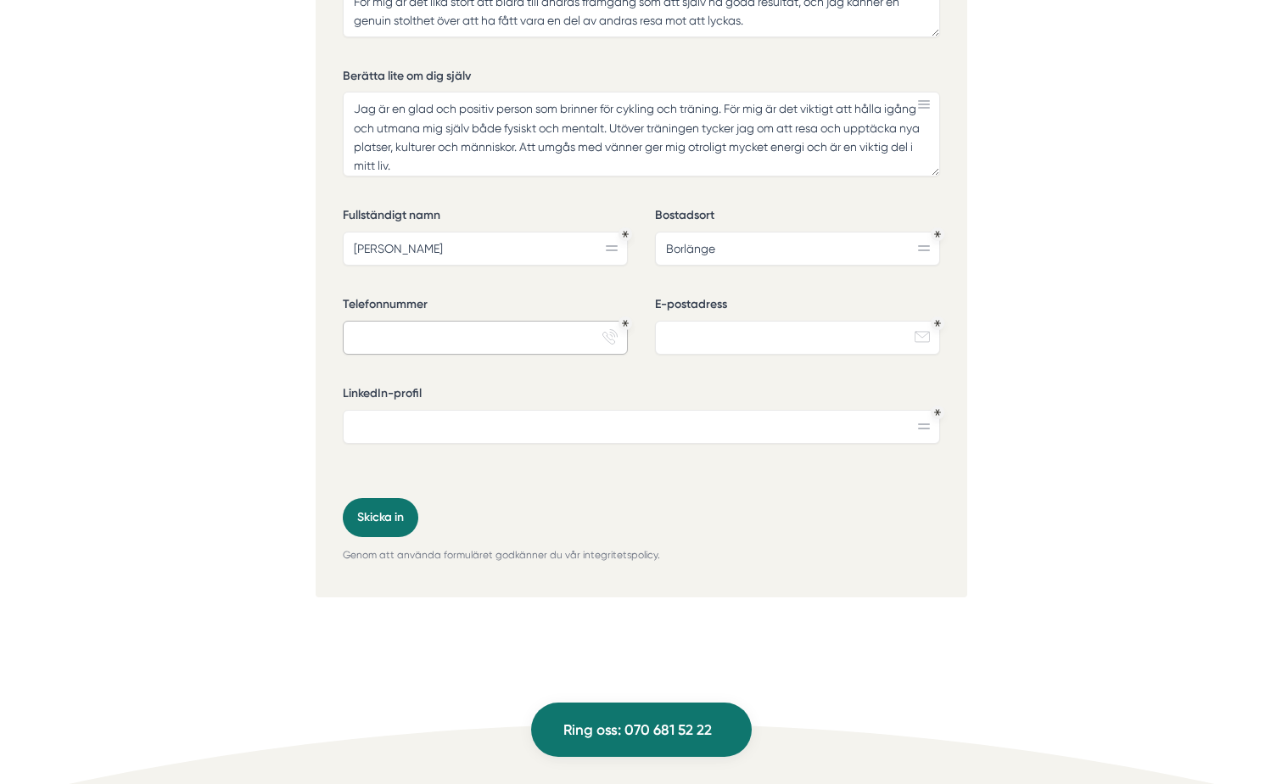
click at [480, 333] on input "Telefonnummer" at bounding box center [485, 338] width 285 height 34
type input "0707293816"
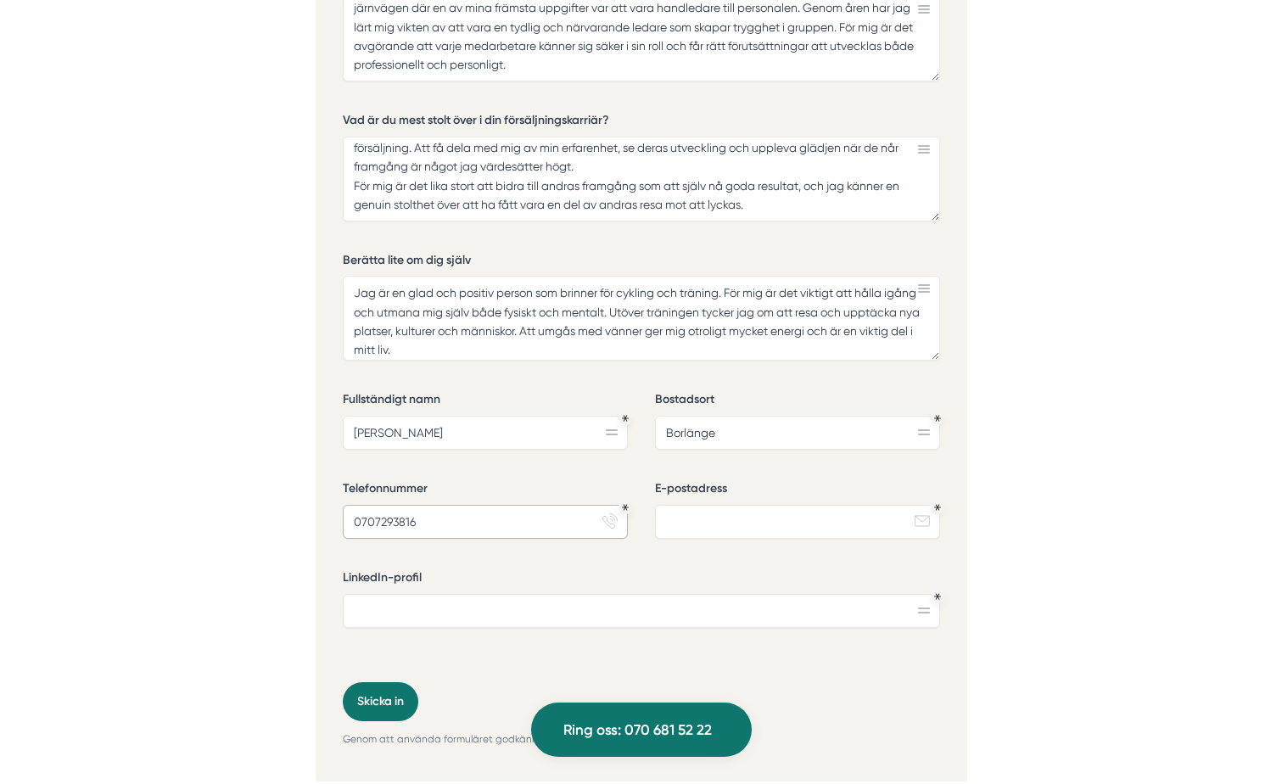
scroll to position [5345, 0]
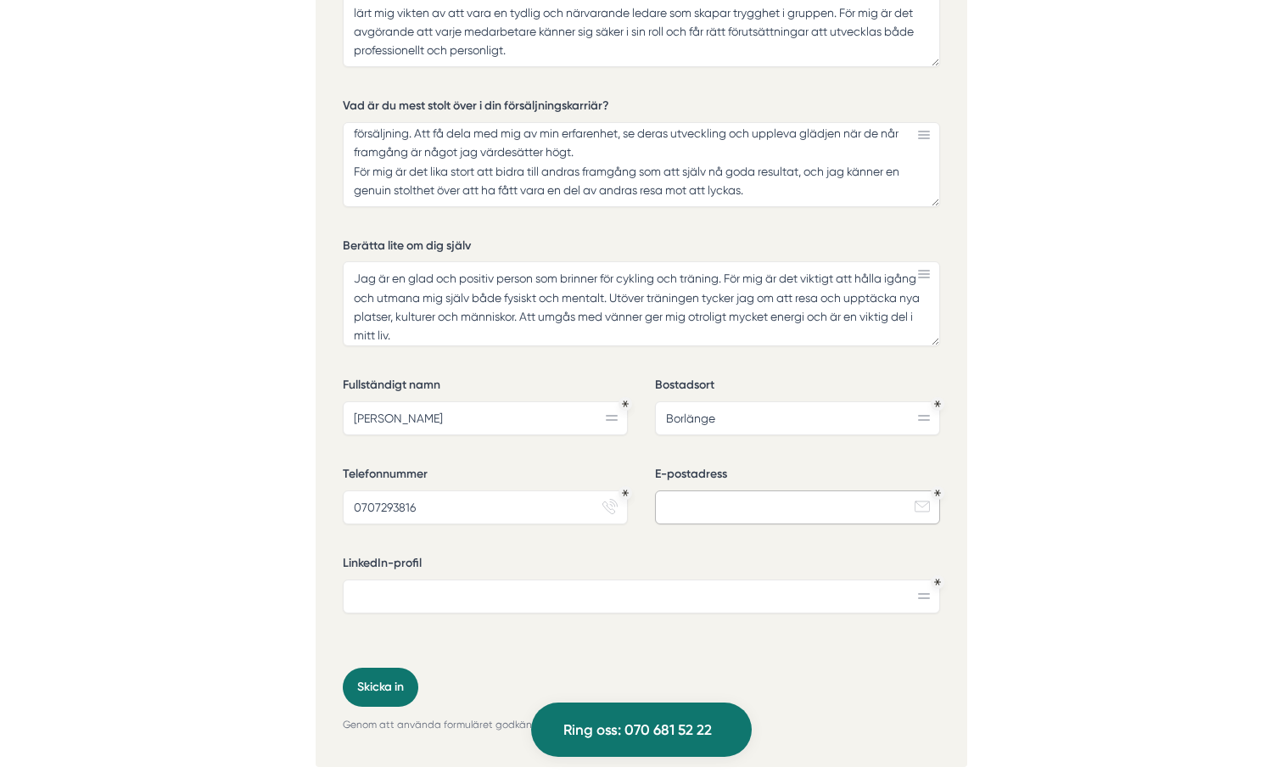
click at [752, 512] on input "E-postadress" at bounding box center [797, 507] width 285 height 34
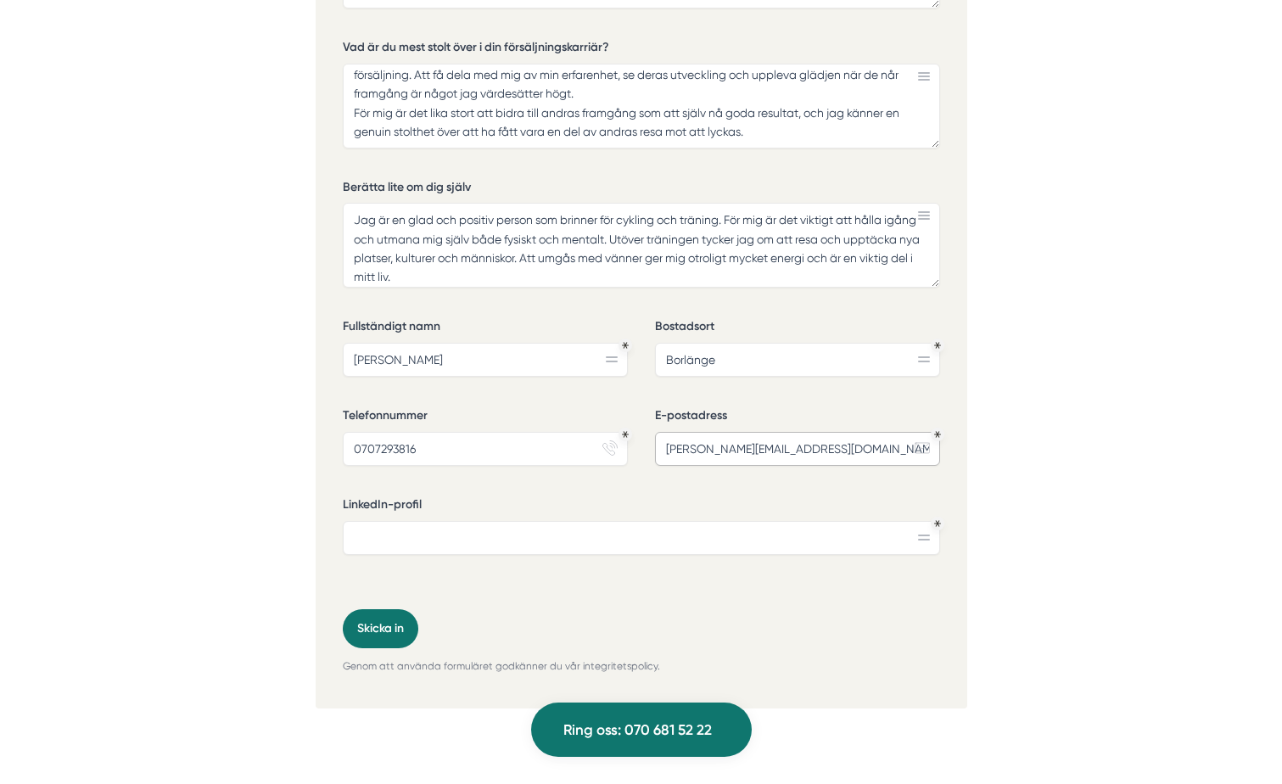
scroll to position [5429, 0]
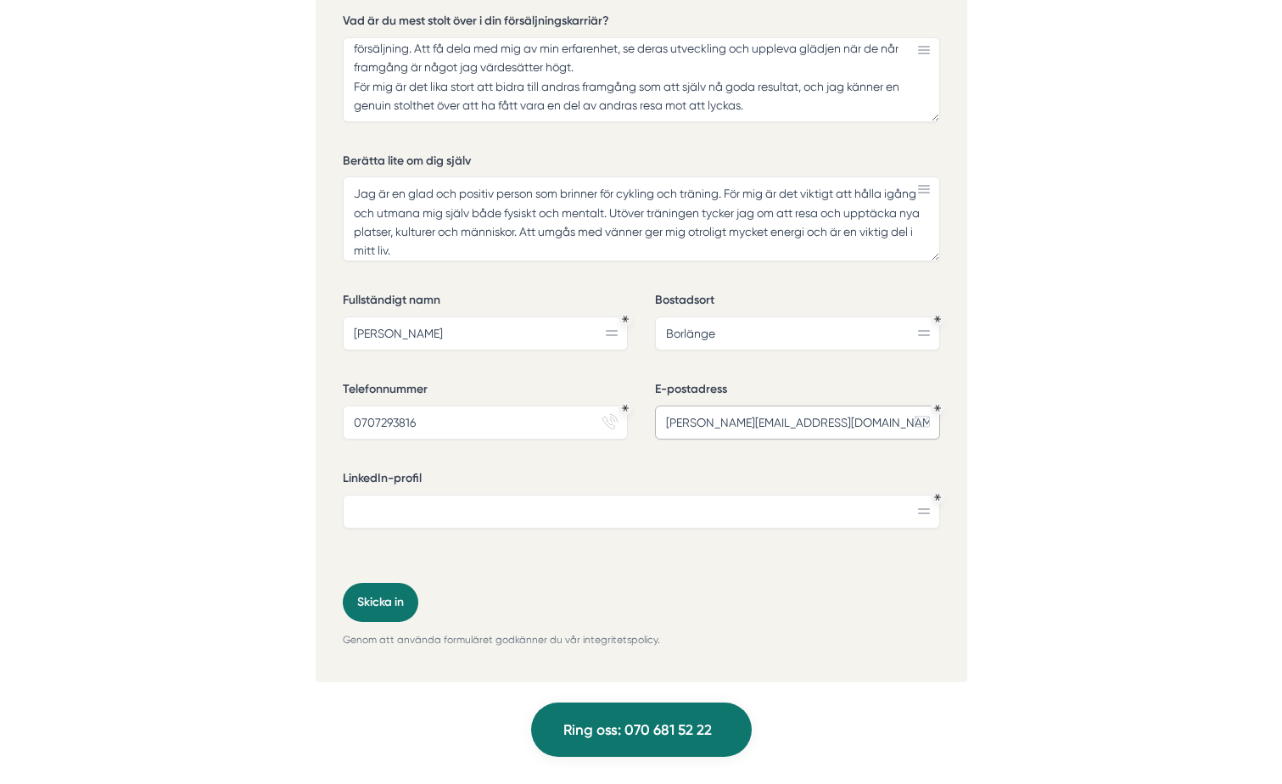
type input "[PERSON_NAME][EMAIL_ADDRESS][DOMAIN_NAME]"
click at [590, 498] on input "LinkedIn-profil" at bounding box center [641, 512] width 597 height 34
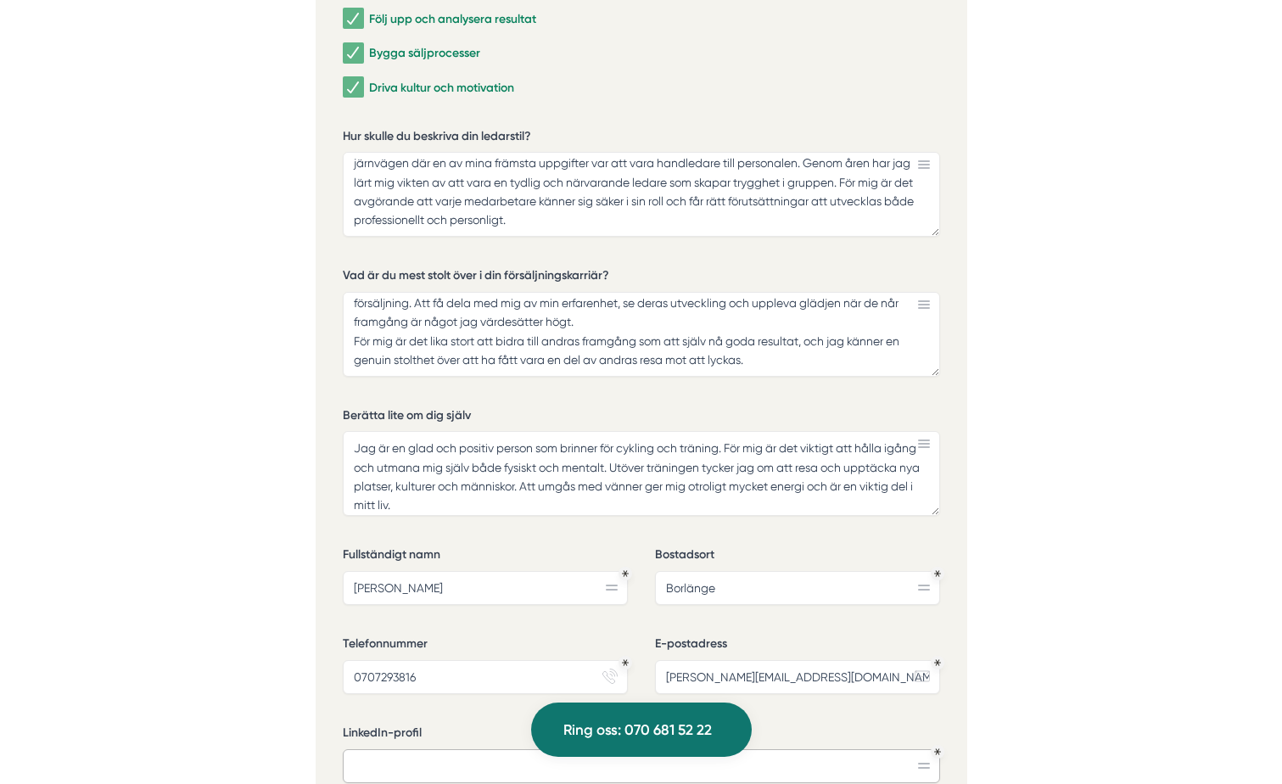
scroll to position [5260, 0]
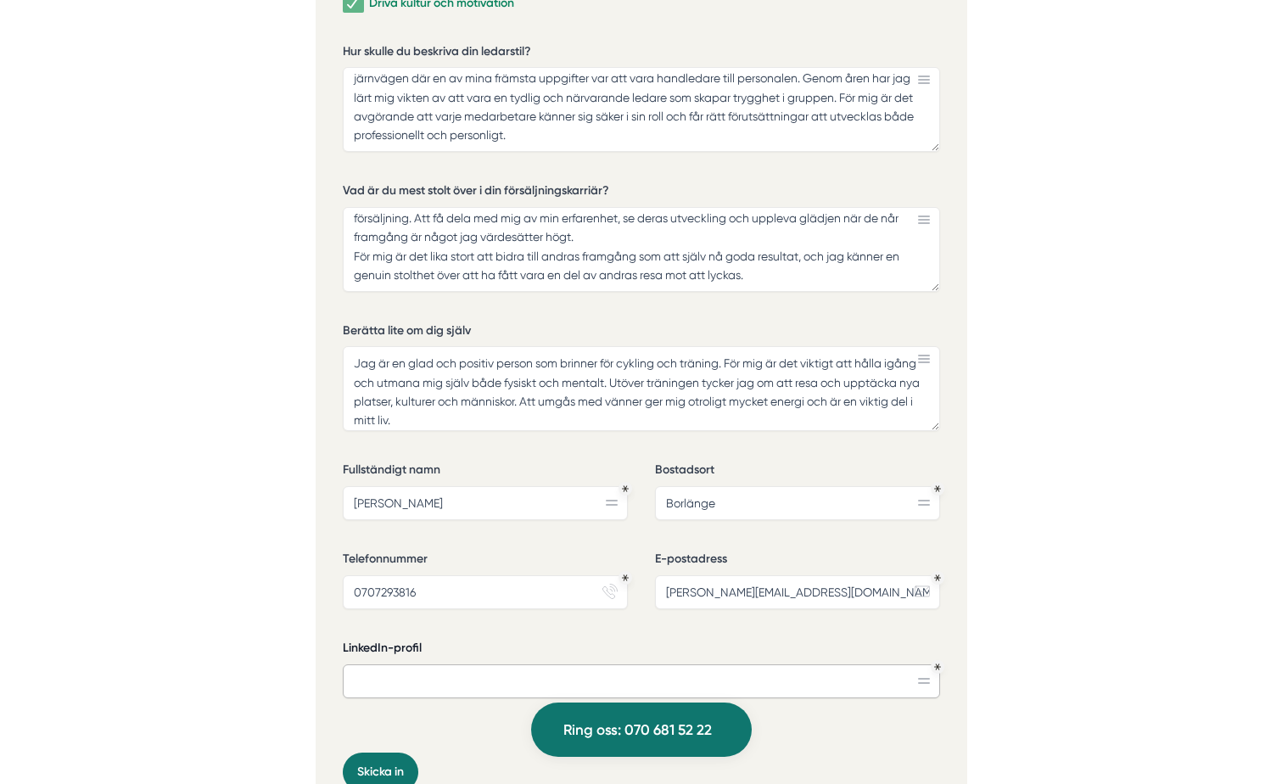
paste input "[URL][DOMAIN_NAME][PERSON_NAME]"
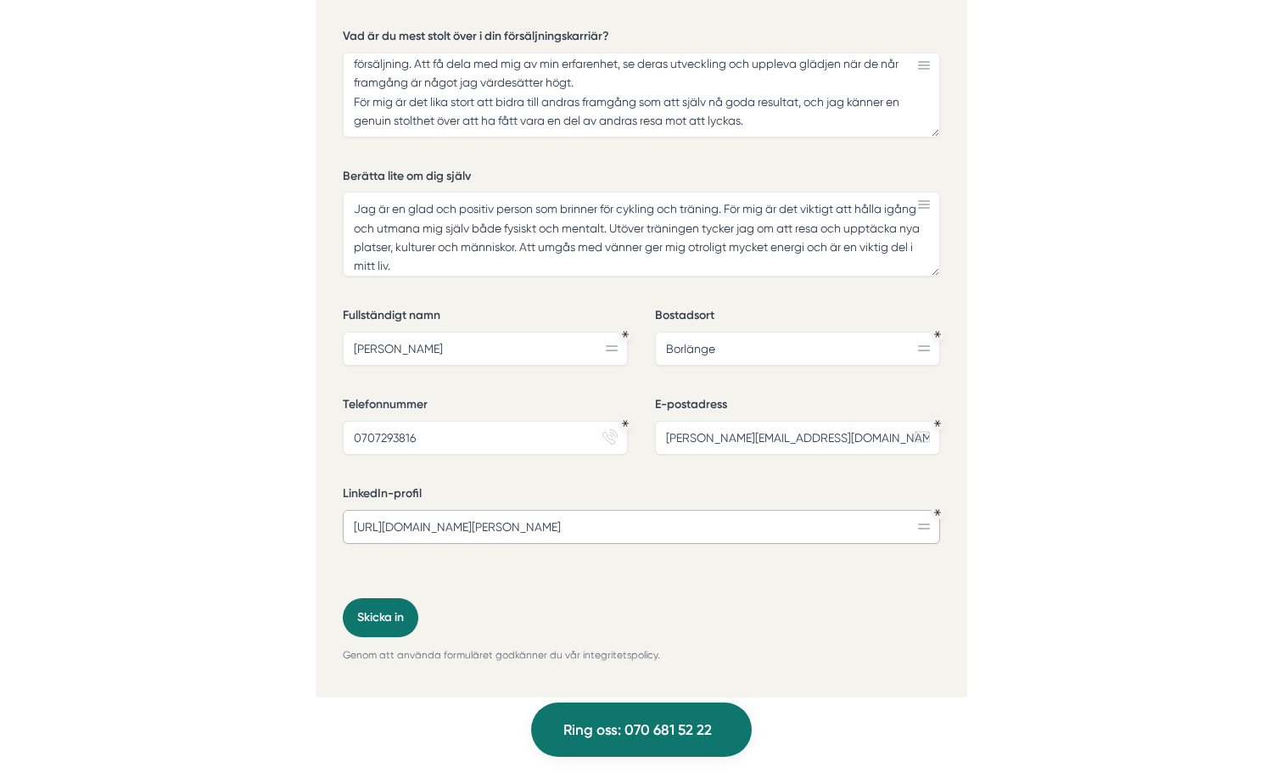
scroll to position [5429, 0]
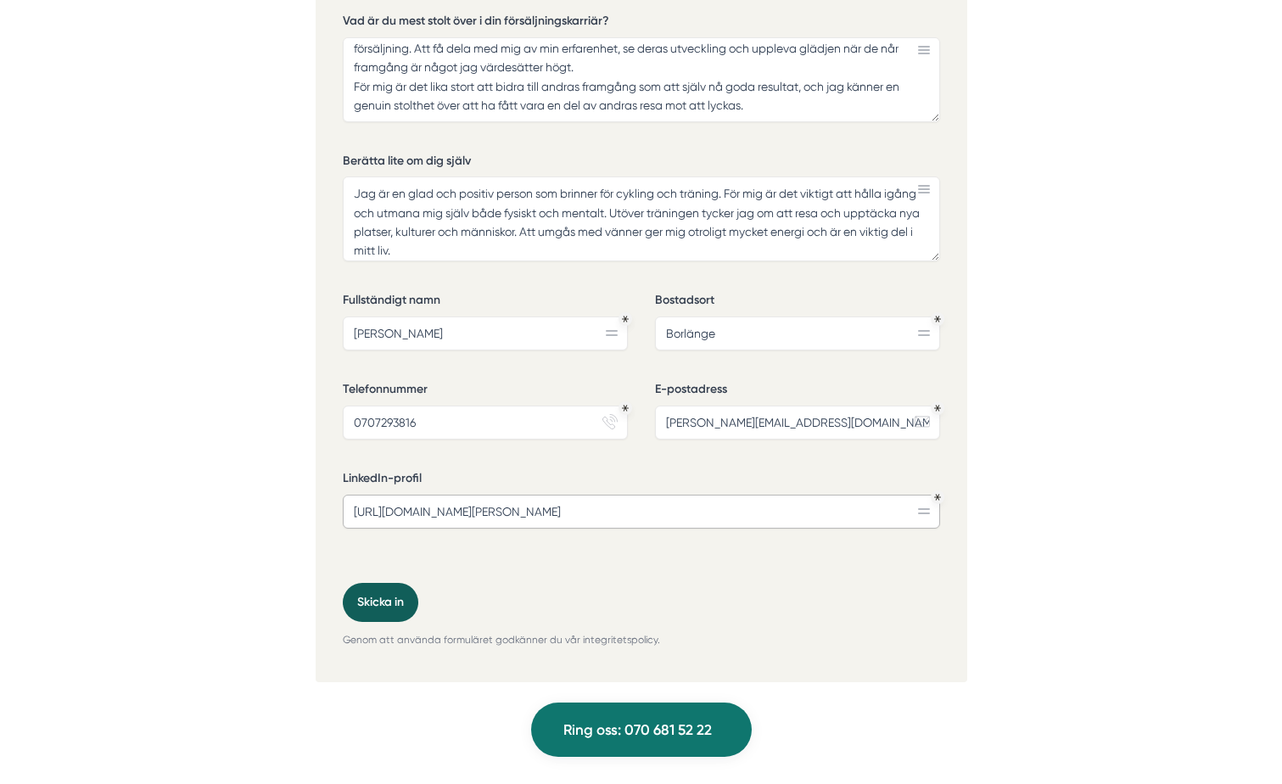
type input "[URL][DOMAIN_NAME][PERSON_NAME]"
click at [385, 607] on button "Skicka in" at bounding box center [381, 602] width 76 height 39
